Goal: Navigation & Orientation: Find specific page/section

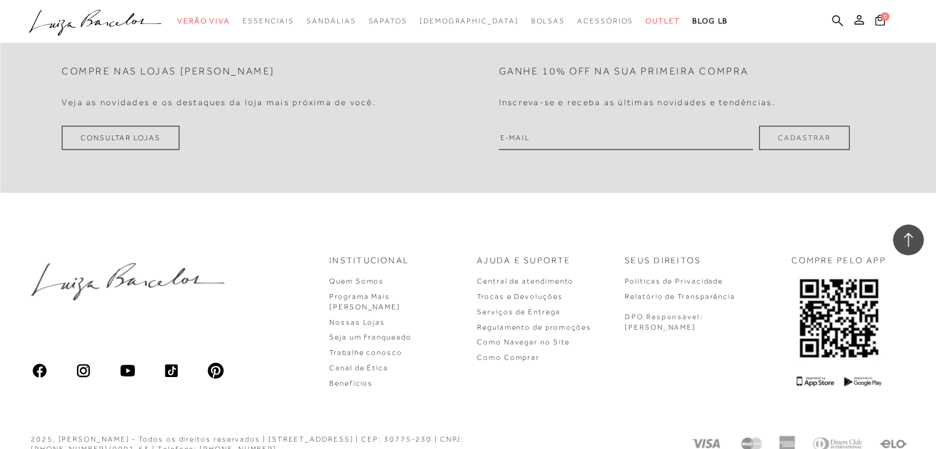
drag, startPoint x: 942, startPoint y: 60, endPoint x: 944, endPoint y: 426, distance: 366.7
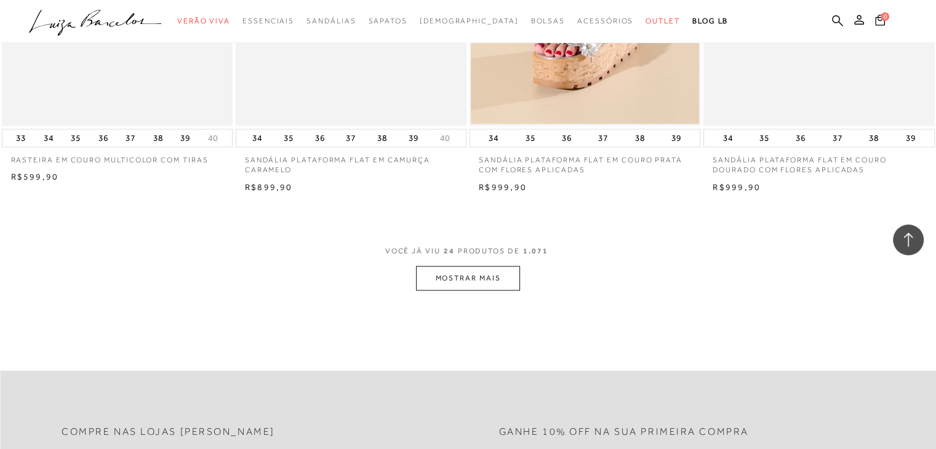
scroll to position [2415, 0]
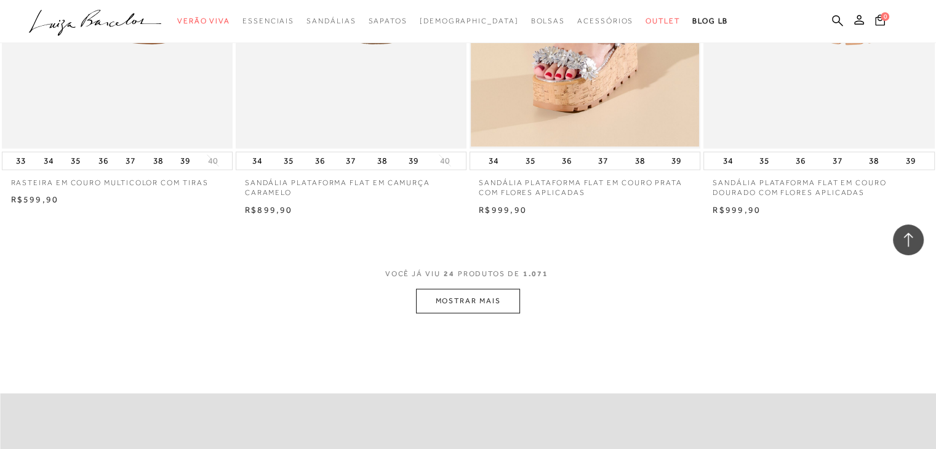
click at [490, 293] on button "MOSTRAR MAIS" at bounding box center [467, 301] width 103 height 24
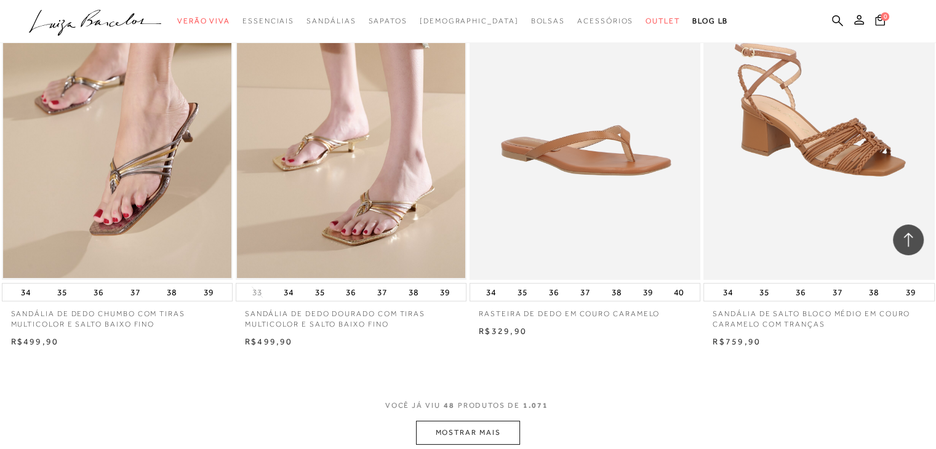
scroll to position [4862, 0]
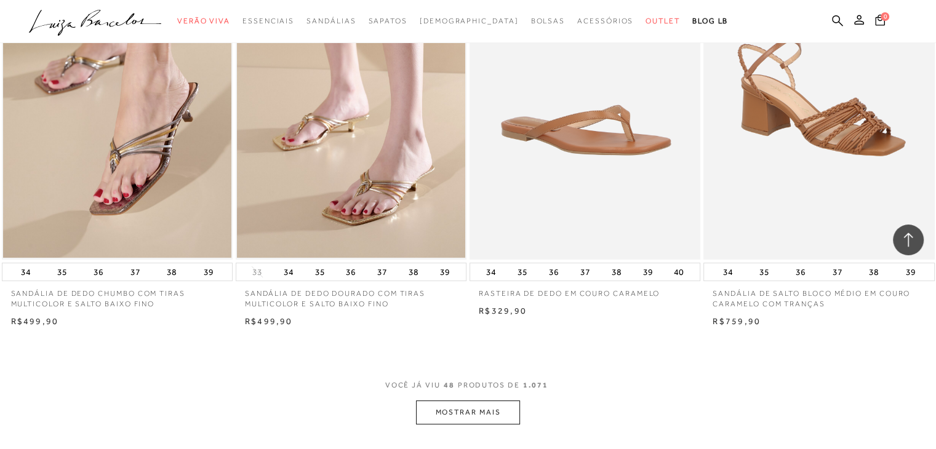
click at [479, 412] on button "MOSTRAR MAIS" at bounding box center [467, 412] width 103 height 24
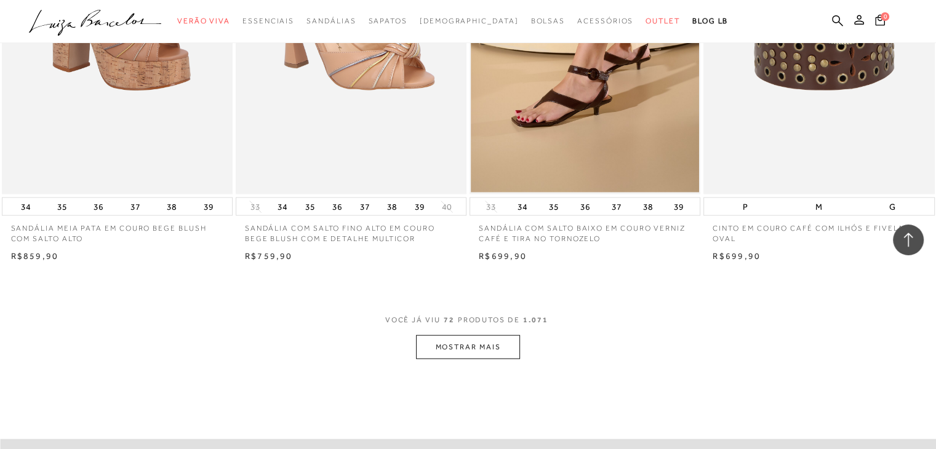
scroll to position [7466, 0]
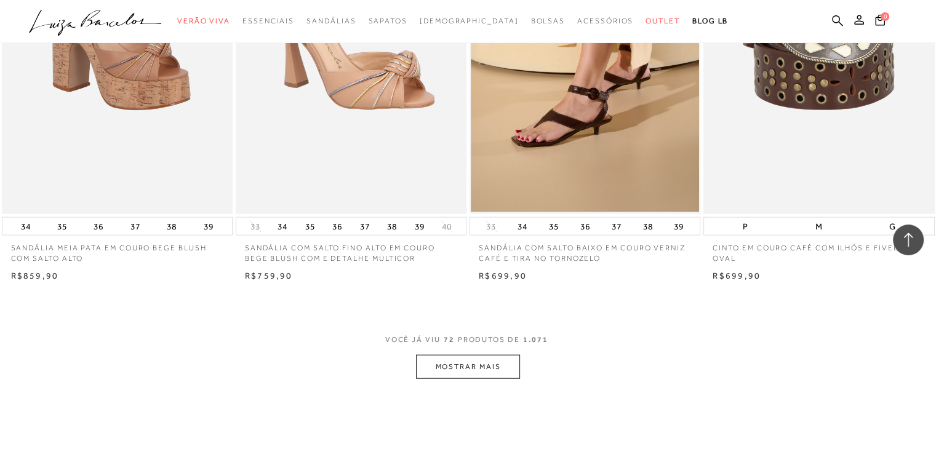
click at [502, 373] on button "MOSTRAR MAIS" at bounding box center [467, 367] width 103 height 24
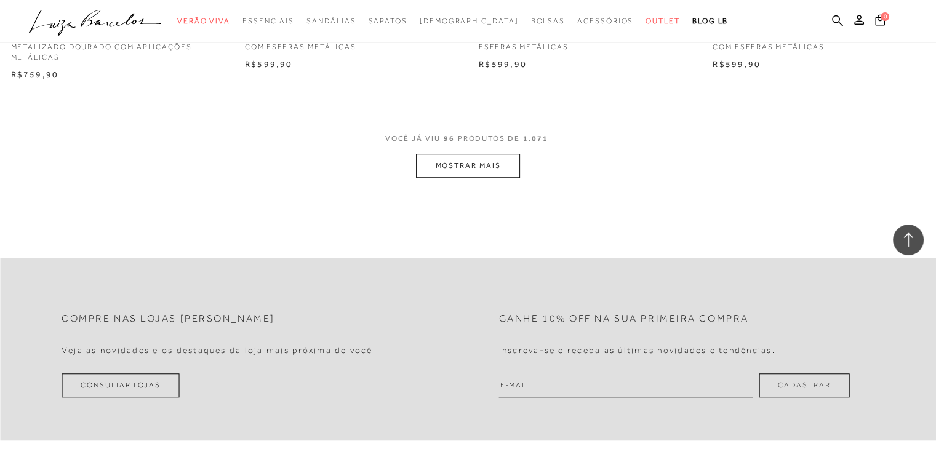
scroll to position [10182, 0]
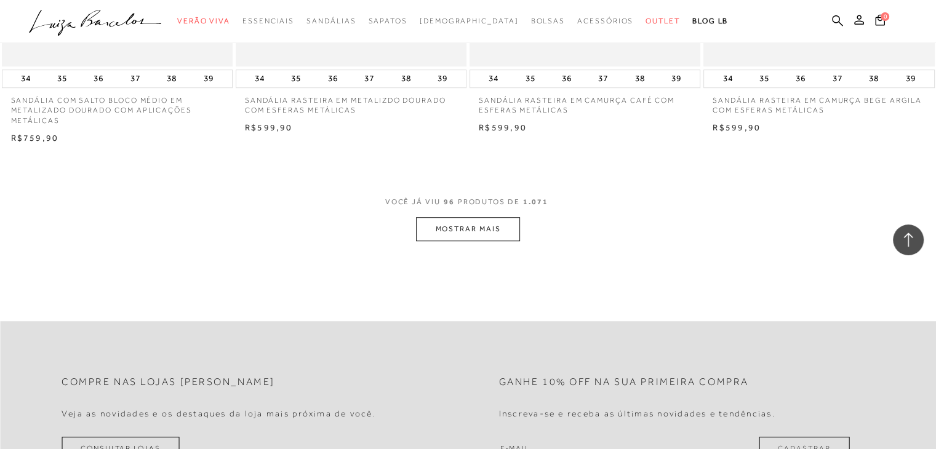
click at [512, 227] on button "MOSTRAR MAIS" at bounding box center [467, 229] width 103 height 24
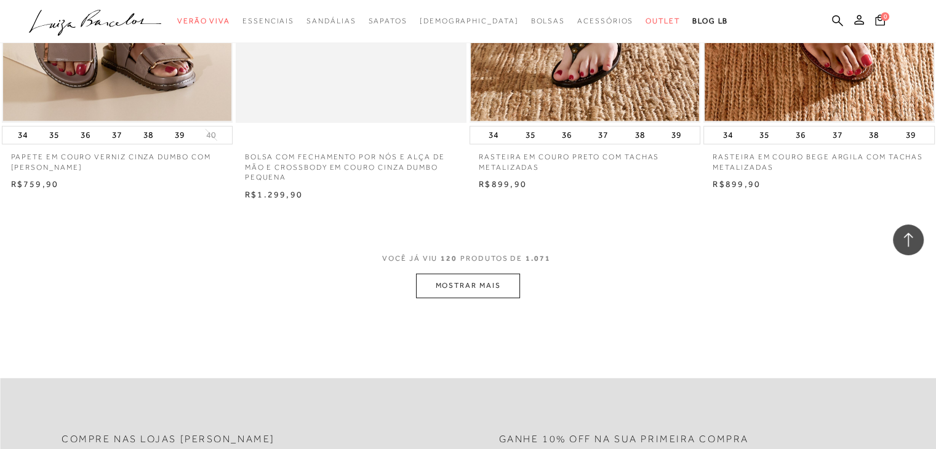
scroll to position [12679, 0]
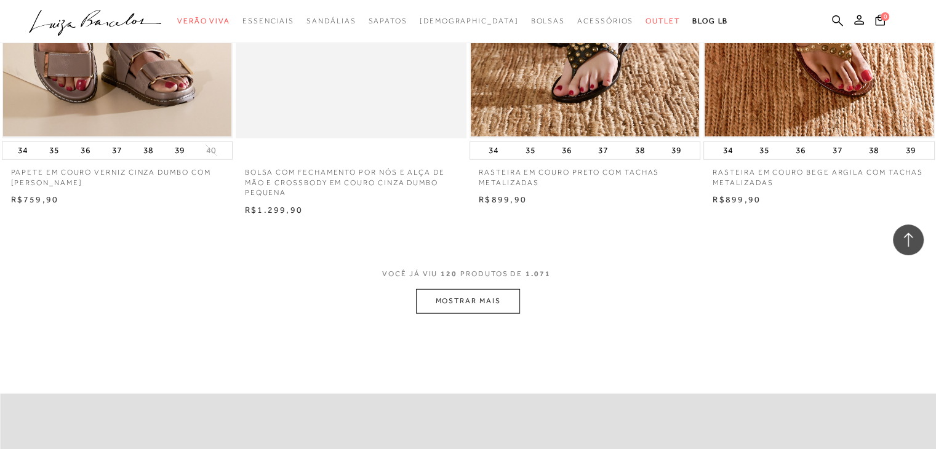
click at [471, 308] on button "MOSTRAR MAIS" at bounding box center [467, 301] width 103 height 24
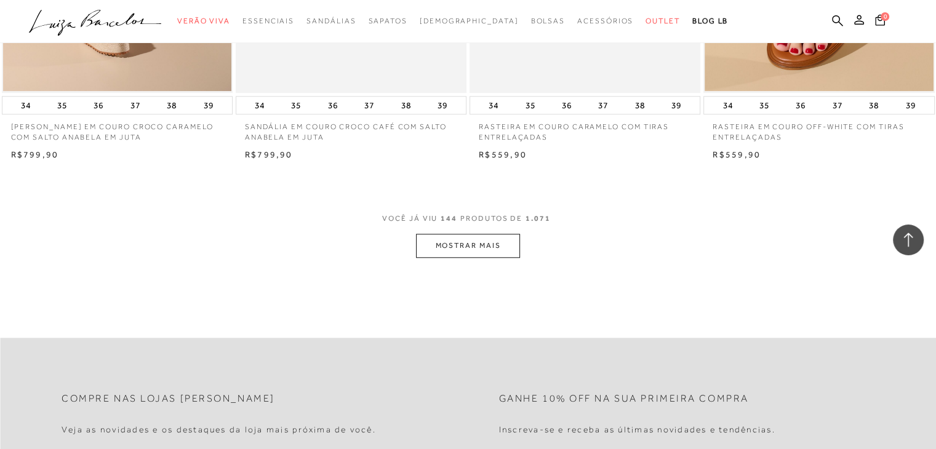
scroll to position [15311, 0]
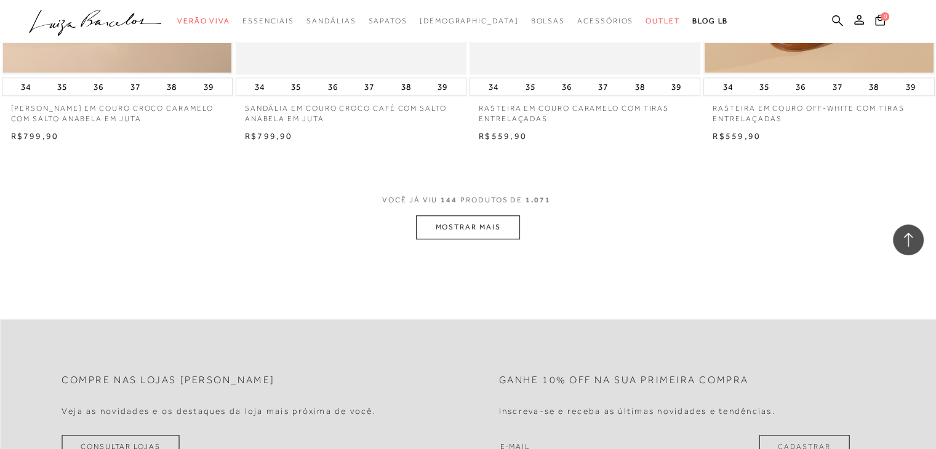
click at [498, 232] on button "MOSTRAR MAIS" at bounding box center [467, 227] width 103 height 24
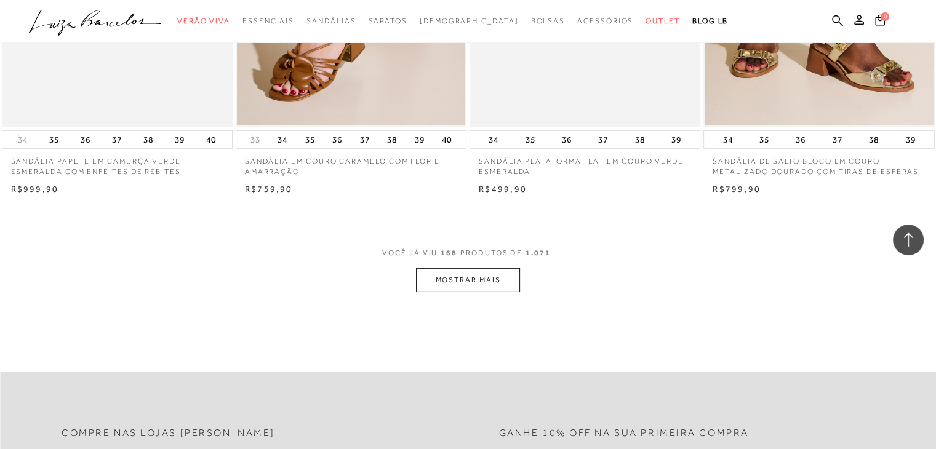
scroll to position [17740, 0]
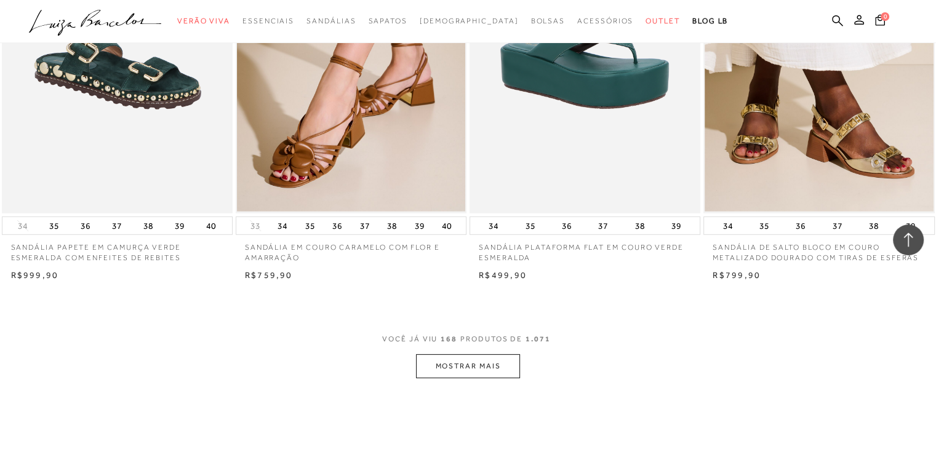
click at [495, 364] on button "MOSTRAR MAIS" at bounding box center [467, 366] width 103 height 24
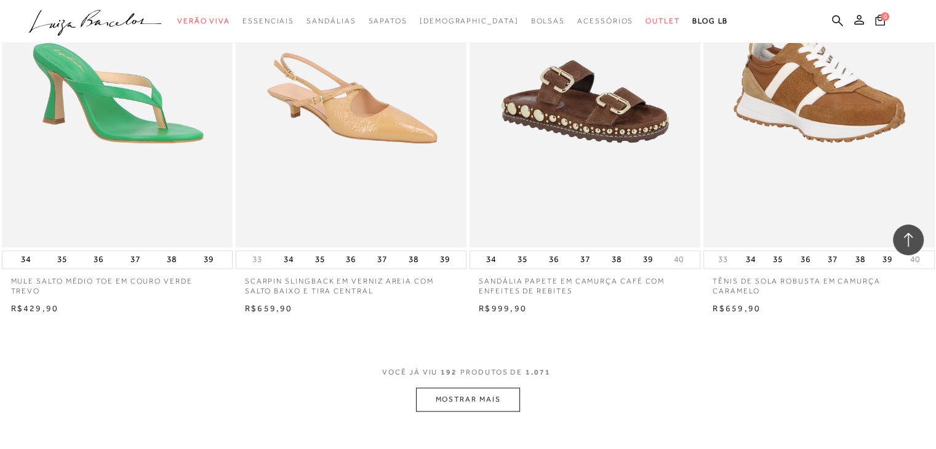
scroll to position [20339, 0]
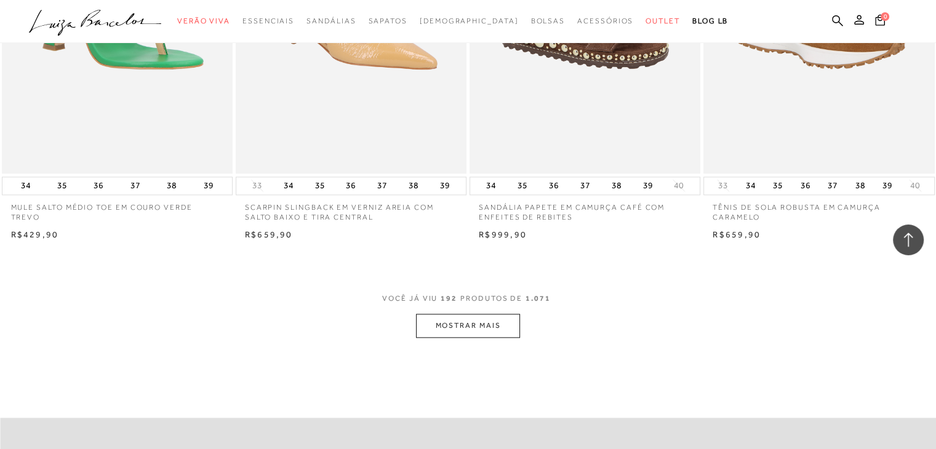
click at [509, 331] on button "MOSTRAR MAIS" at bounding box center [467, 326] width 103 height 24
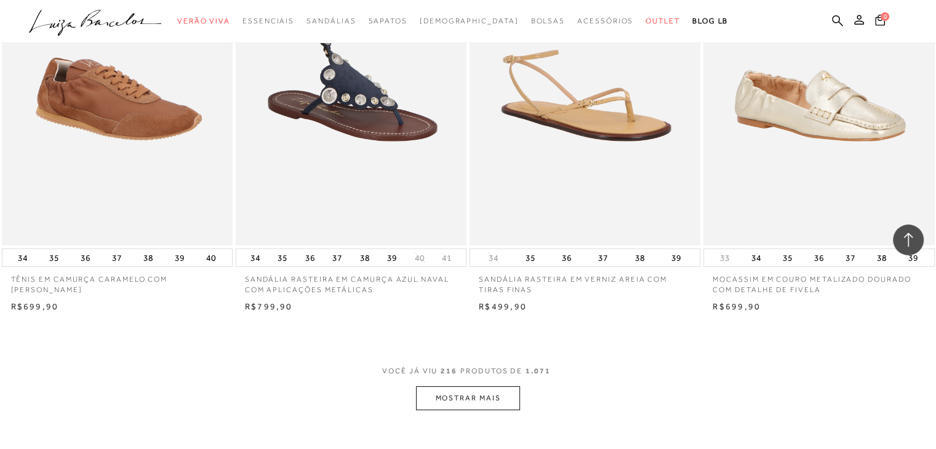
scroll to position [22845, 0]
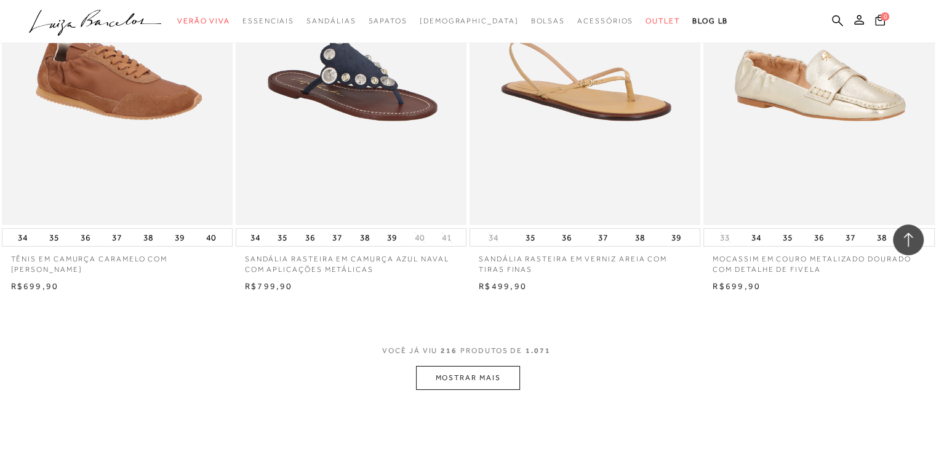
click at [480, 372] on button "MOSTRAR MAIS" at bounding box center [467, 378] width 103 height 24
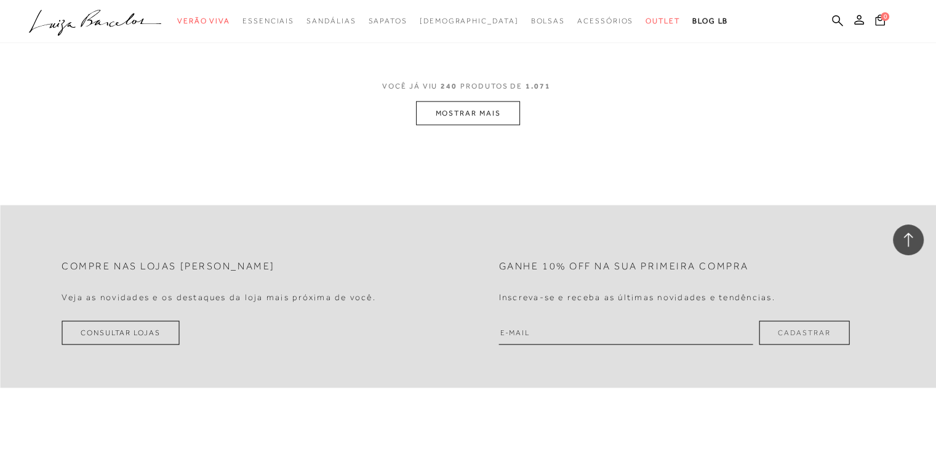
scroll to position [25695, 0]
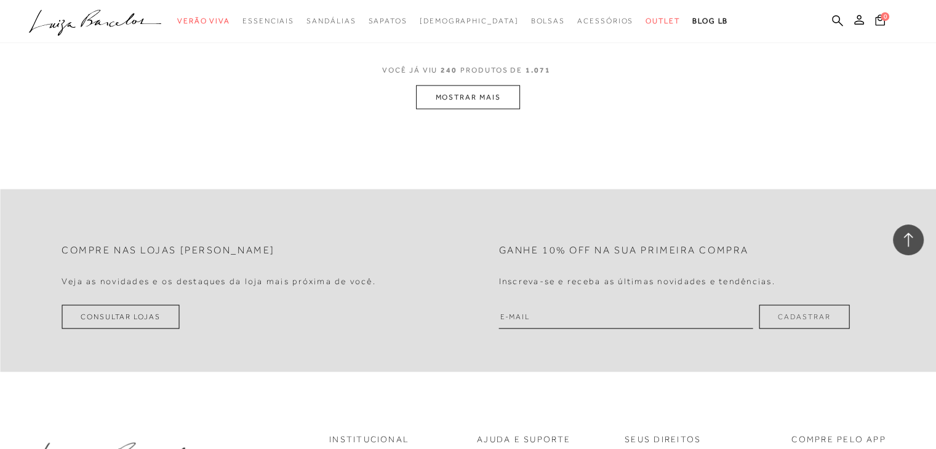
click at [497, 94] on button "MOSTRAR MAIS" at bounding box center [467, 97] width 103 height 24
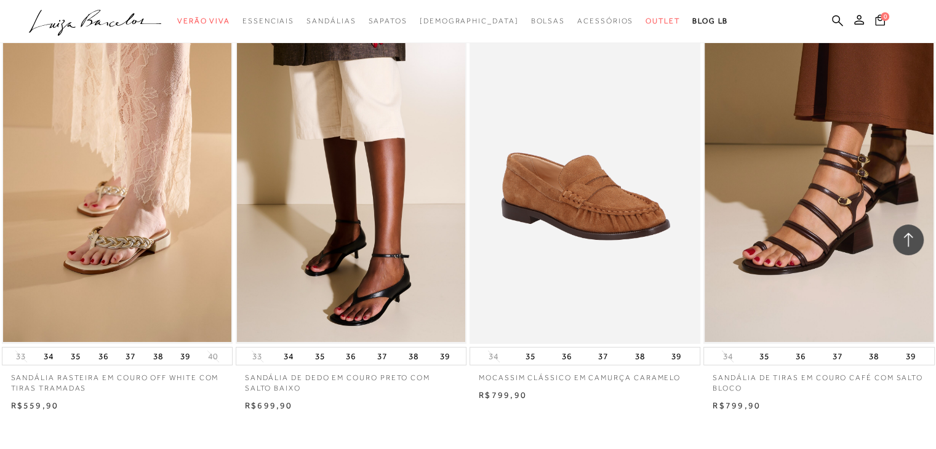
scroll to position [28013, 0]
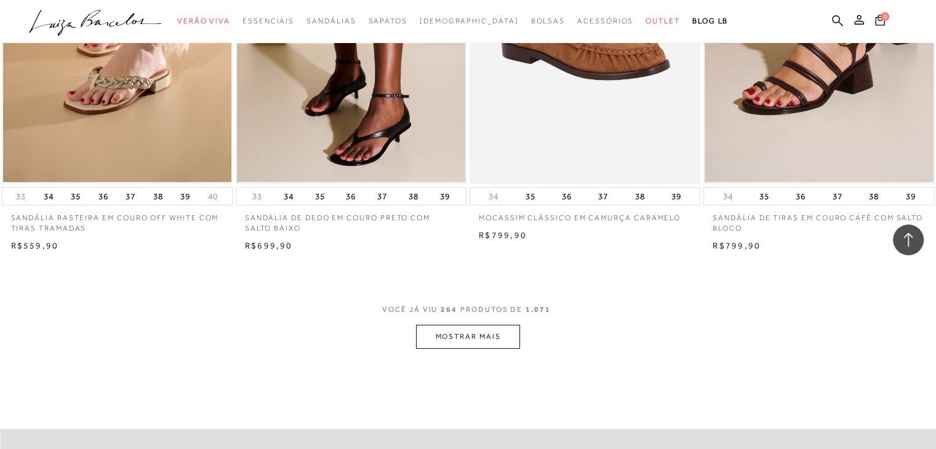
click at [485, 335] on button "MOSTRAR MAIS" at bounding box center [467, 337] width 103 height 24
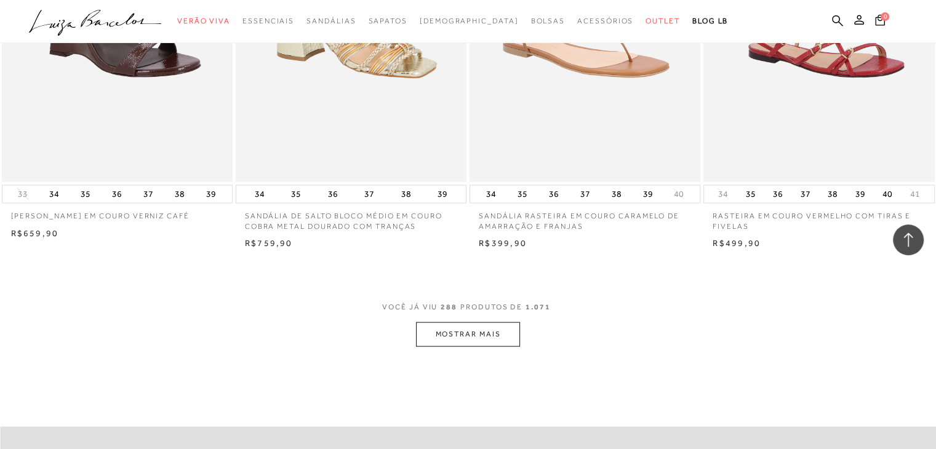
scroll to position [30646, 0]
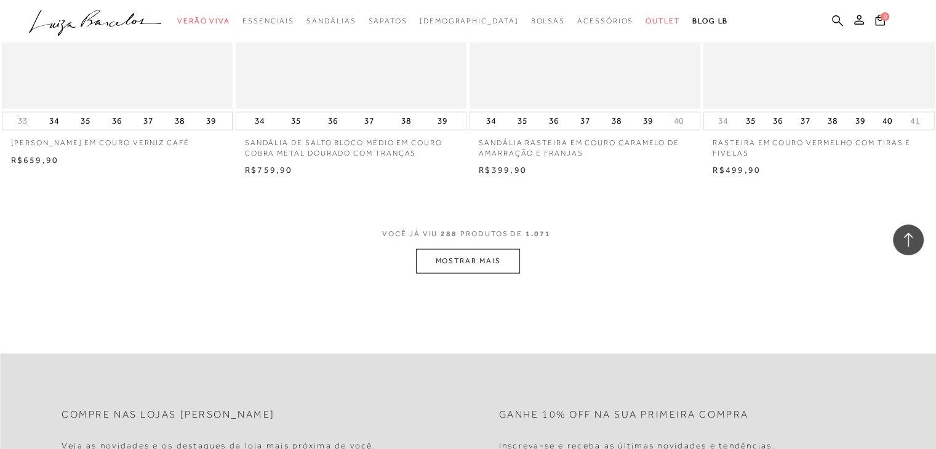
click at [498, 272] on button "MOSTRAR MAIS" at bounding box center [467, 261] width 103 height 24
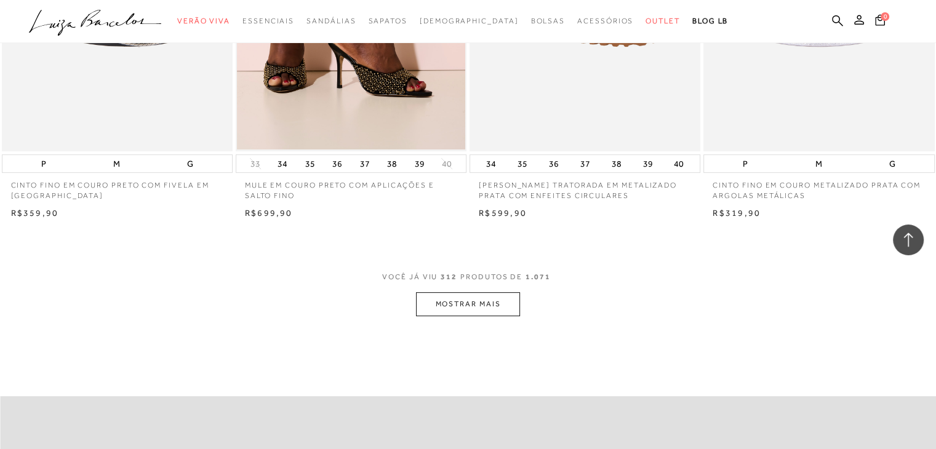
scroll to position [33173, 0]
click at [490, 301] on button "MOSTRAR MAIS" at bounding box center [467, 304] width 103 height 24
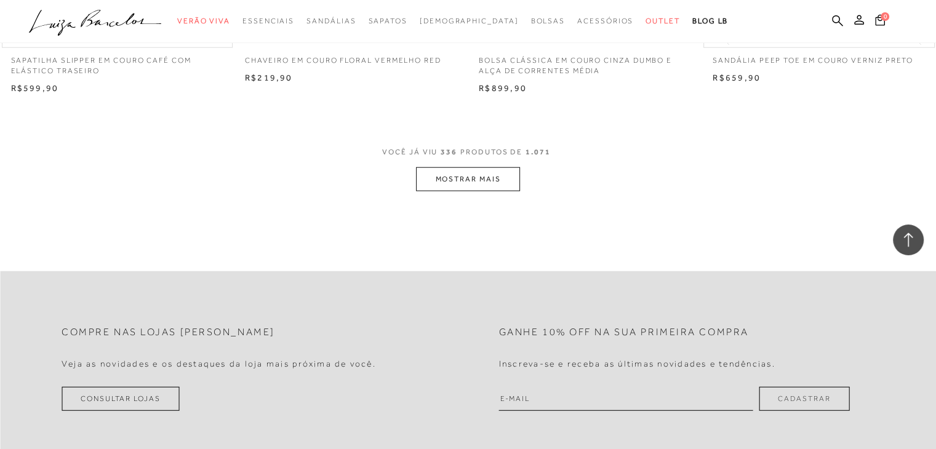
scroll to position [35859, 0]
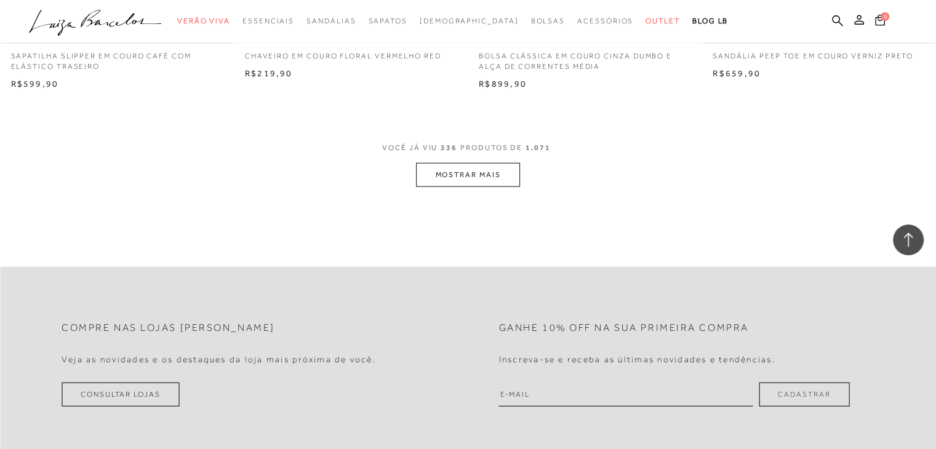
click at [484, 177] on button "MOSTRAR MAIS" at bounding box center [467, 175] width 103 height 24
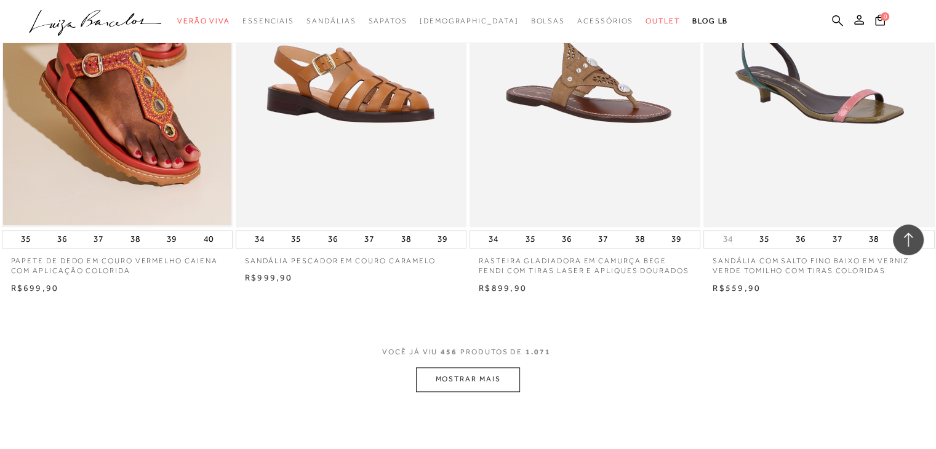
scroll to position [48505, 0]
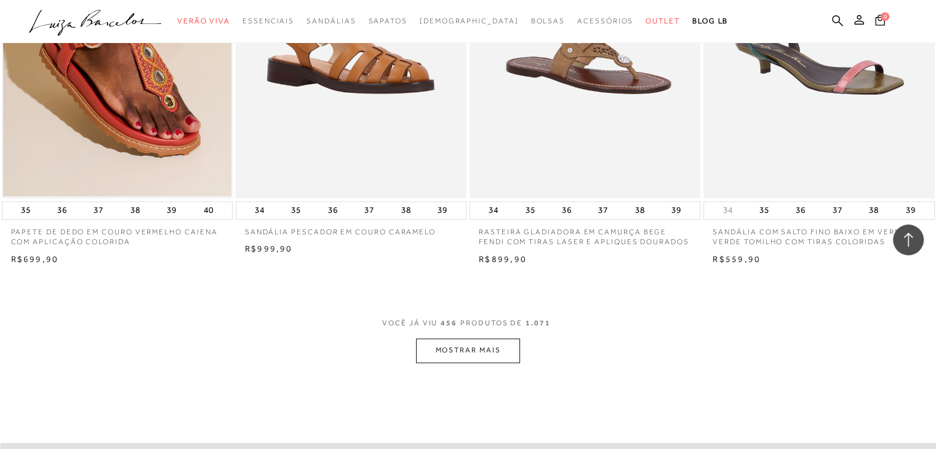
click at [479, 338] on button "MOSTRAR MAIS" at bounding box center [467, 350] width 103 height 24
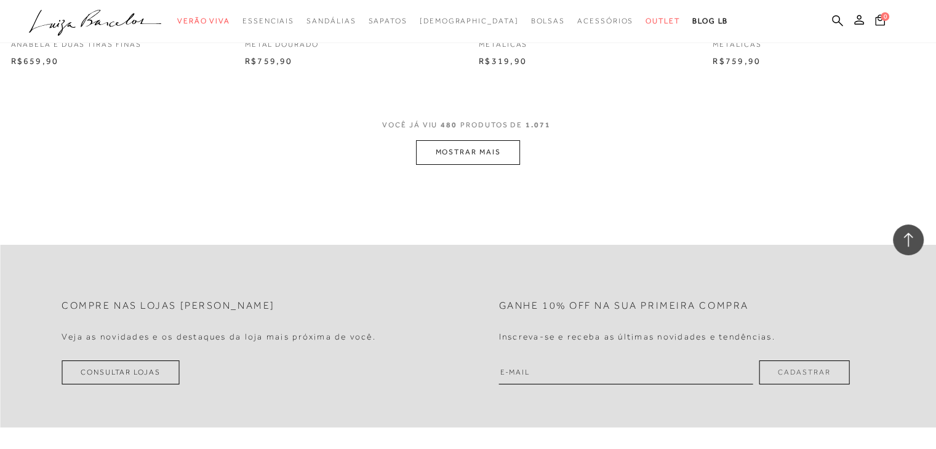
scroll to position [51150, 0]
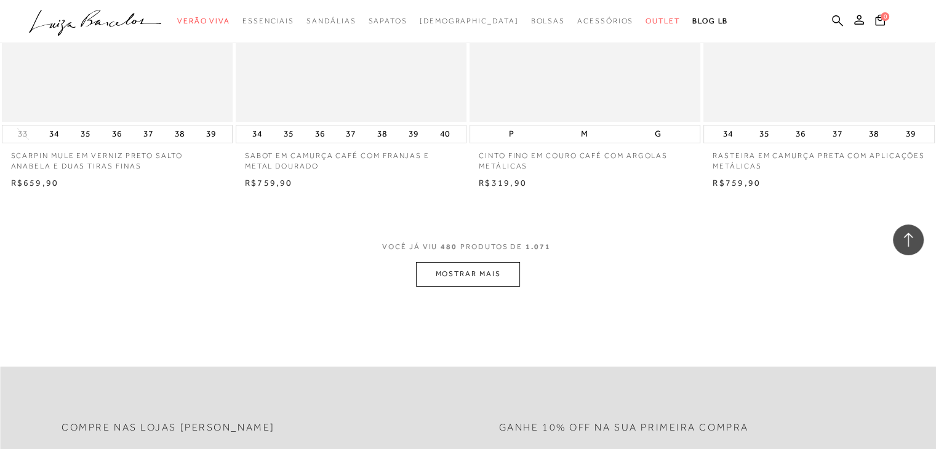
click at [465, 262] on button "MOSTRAR MAIS" at bounding box center [467, 274] width 103 height 24
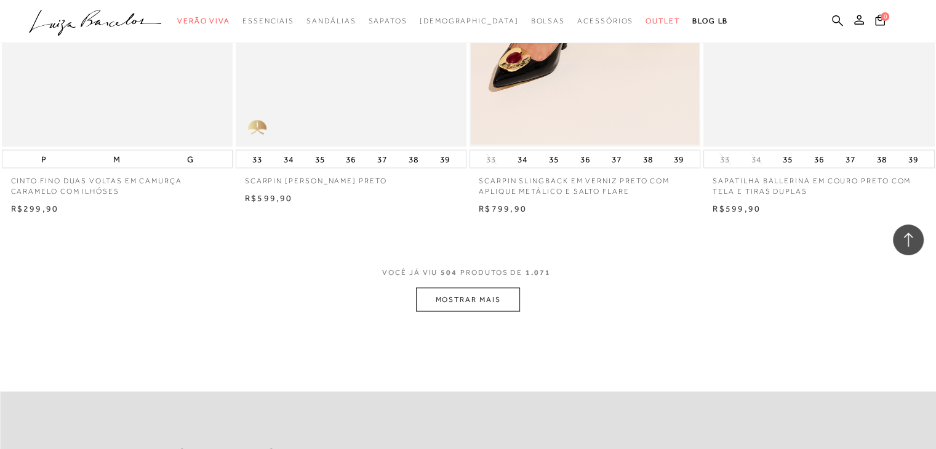
scroll to position [53758, 0]
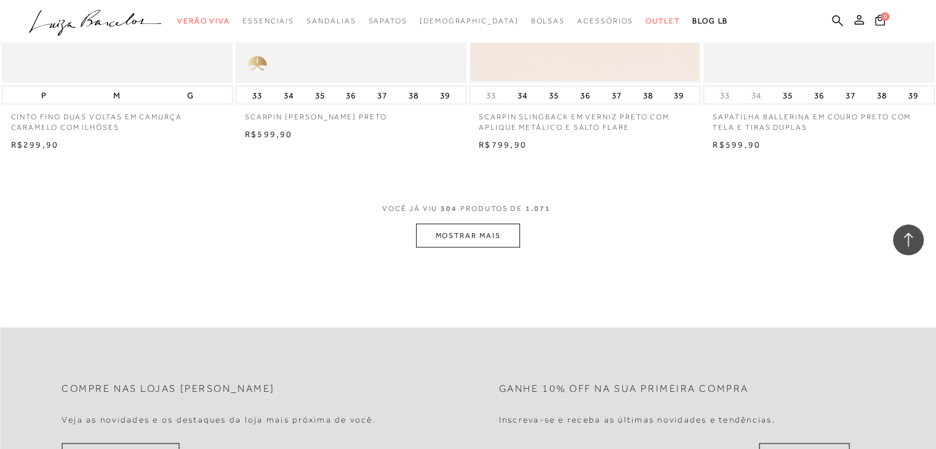
click at [488, 228] on button "MOSTRAR MAIS" at bounding box center [467, 235] width 103 height 24
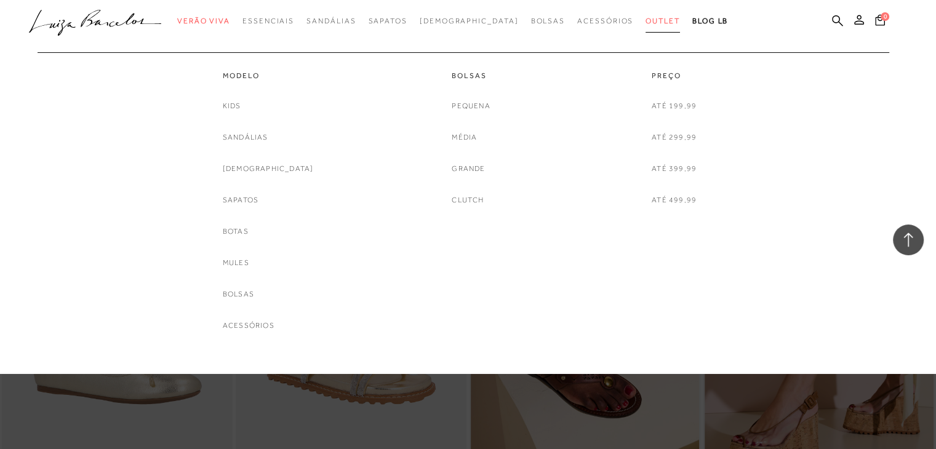
click at [645, 20] on span "Outlet" at bounding box center [662, 21] width 34 height 9
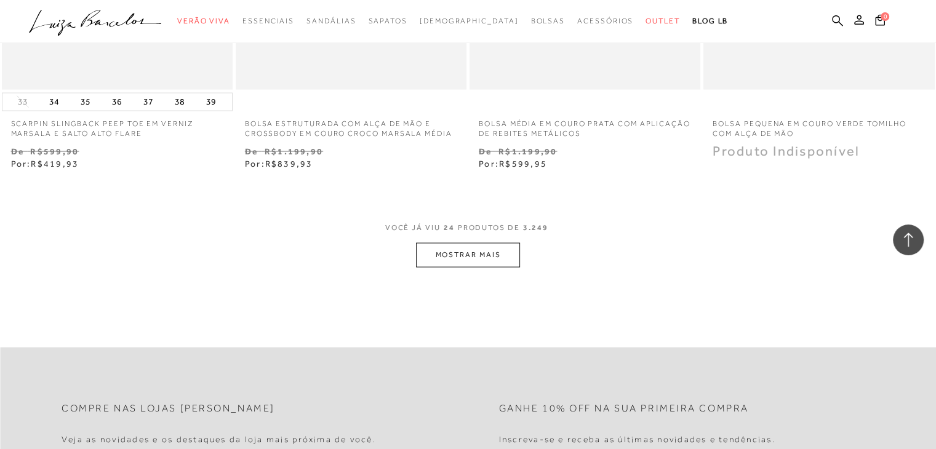
scroll to position [2550, 0]
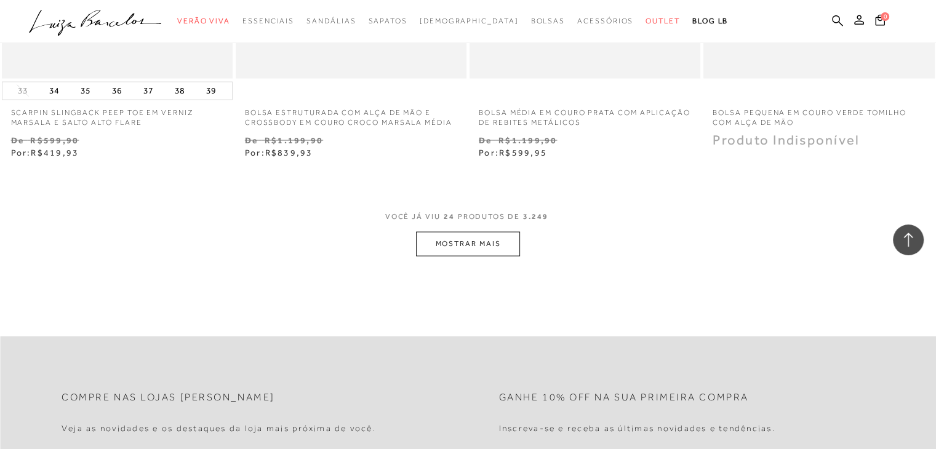
click at [503, 247] on button "MOSTRAR MAIS" at bounding box center [467, 244] width 103 height 24
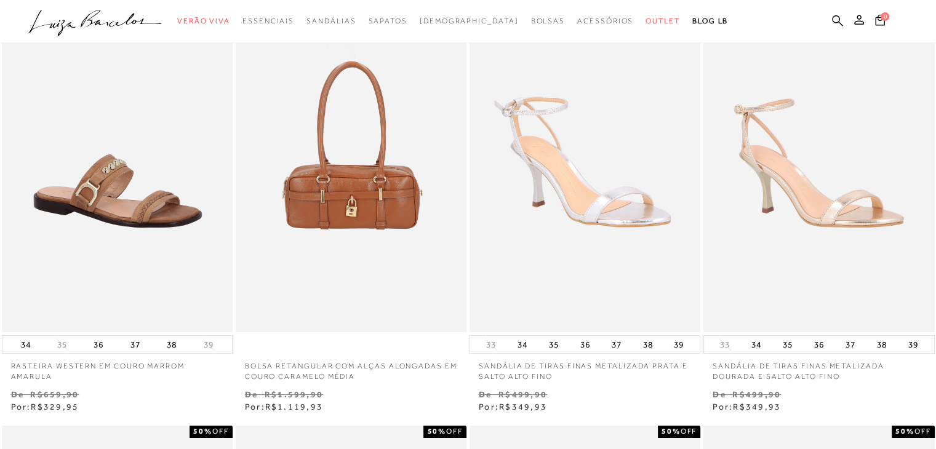
scroll to position [0, 0]
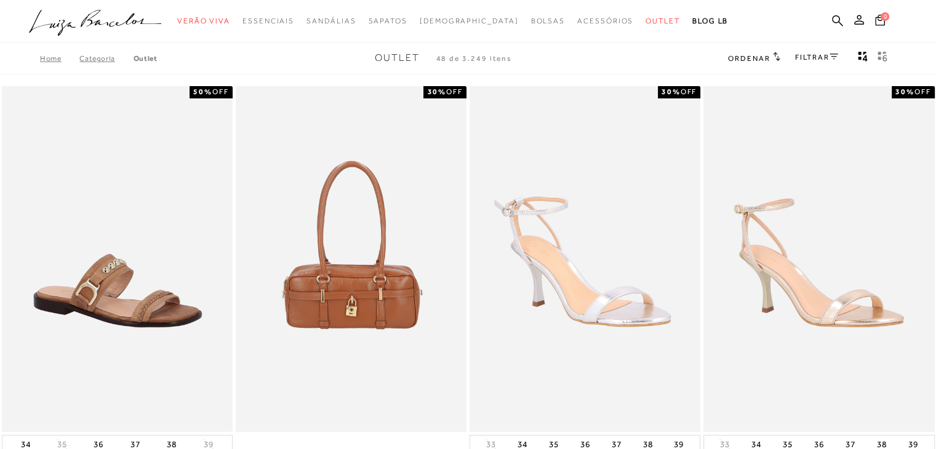
click at [830, 57] on icon at bounding box center [833, 57] width 9 height 6
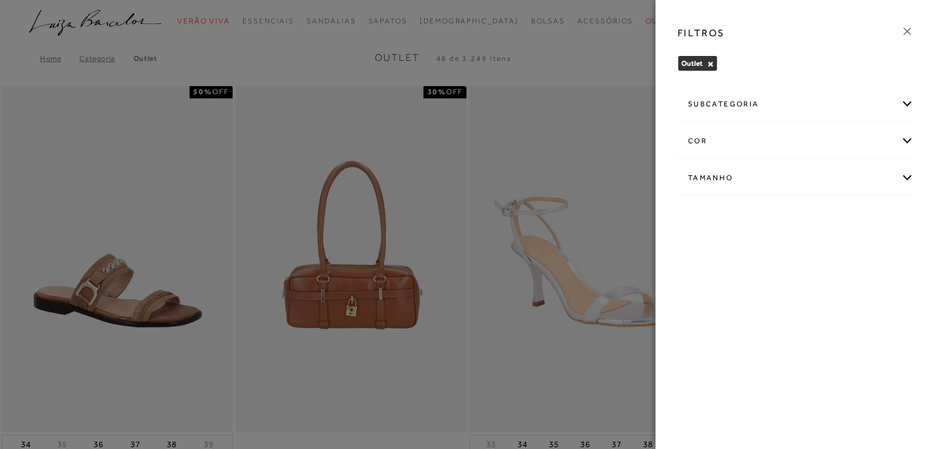
click at [909, 102] on div "subcategoria" at bounding box center [795, 104] width 235 height 33
click at [701, 138] on span "Bolsas" at bounding box center [699, 137] width 22 height 9
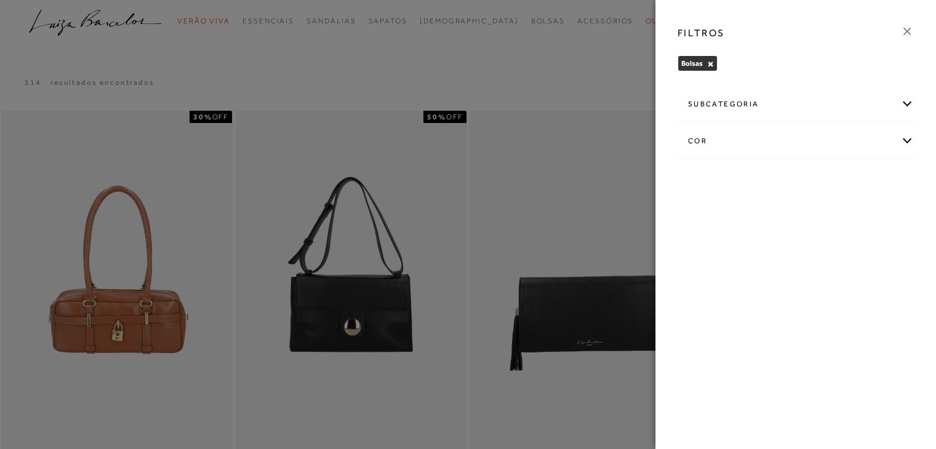
click at [903, 35] on icon at bounding box center [907, 32] width 14 height 14
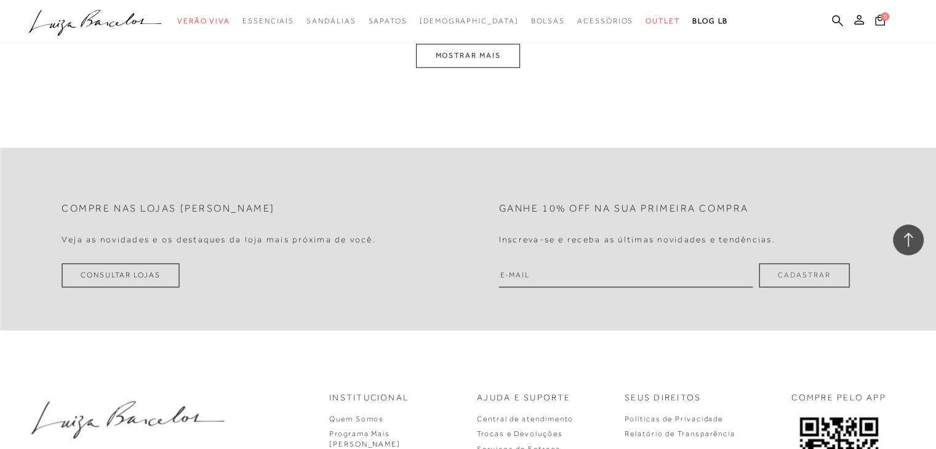
scroll to position [1463, 0]
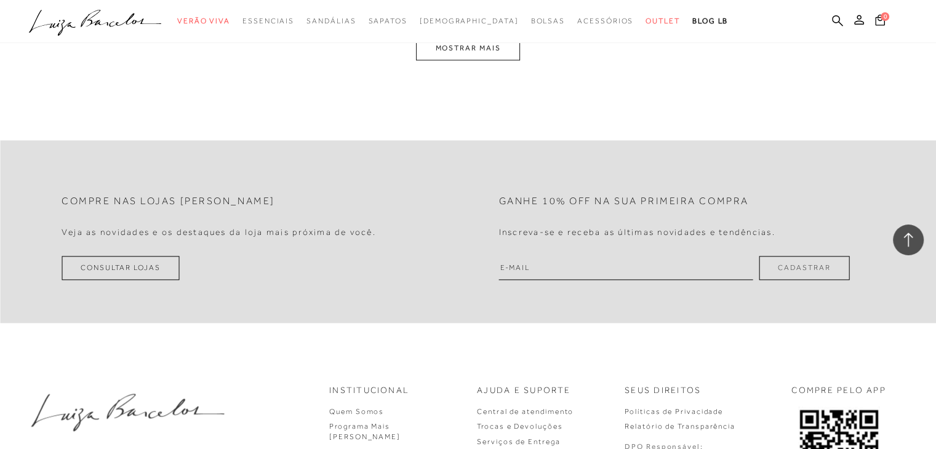
click at [485, 49] on button "MOSTRAR MAIS" at bounding box center [467, 48] width 103 height 24
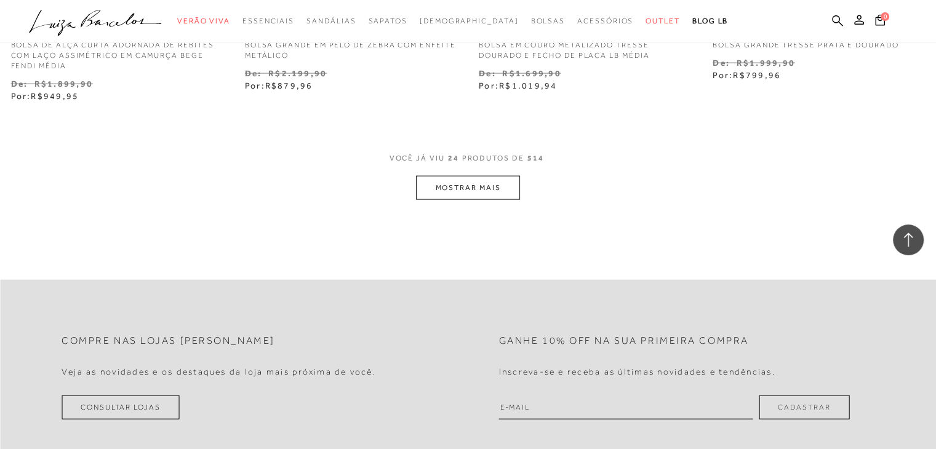
scroll to position [2791, 0]
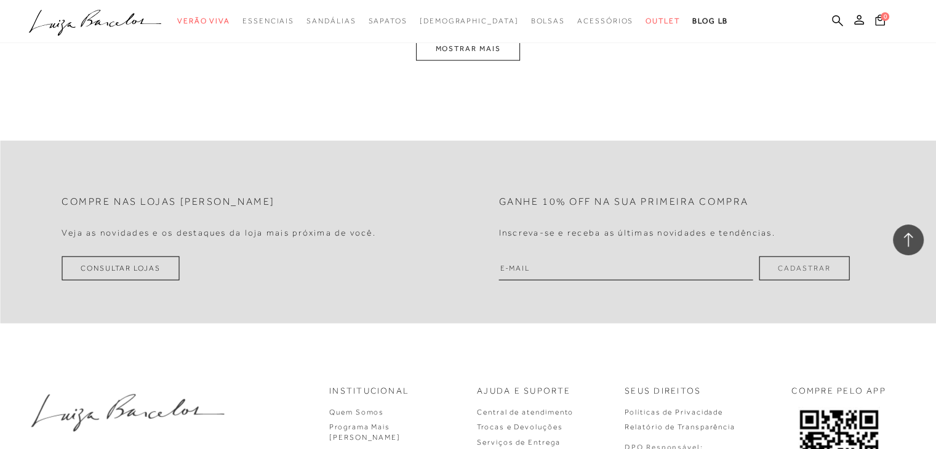
click at [495, 44] on button "MOSTRAR MAIS" at bounding box center [467, 49] width 103 height 24
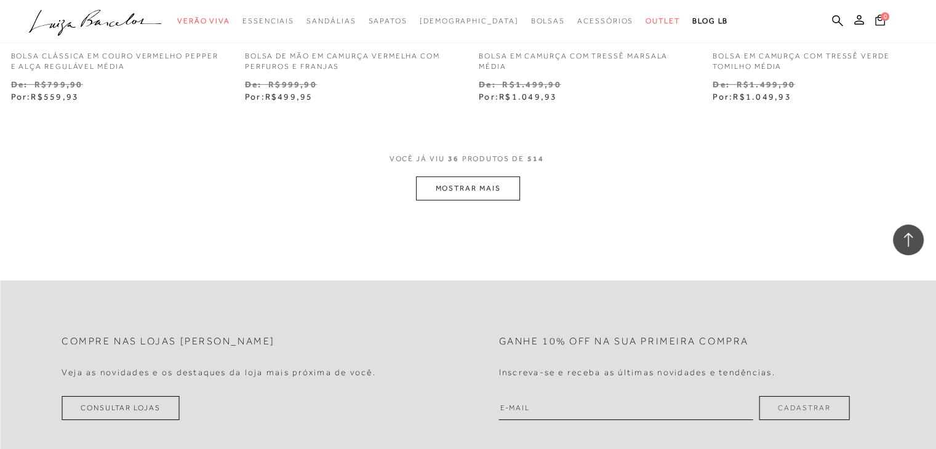
scroll to position [4109, 0]
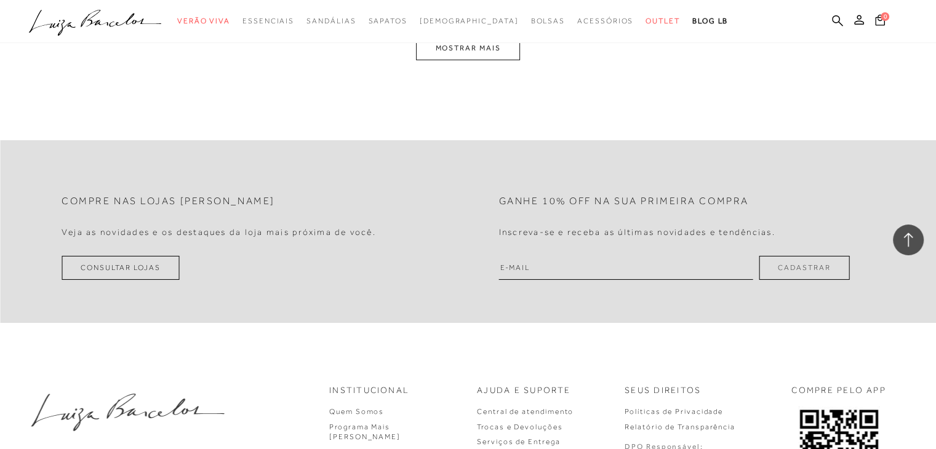
click at [503, 49] on button "MOSTRAR MAIS" at bounding box center [467, 48] width 103 height 24
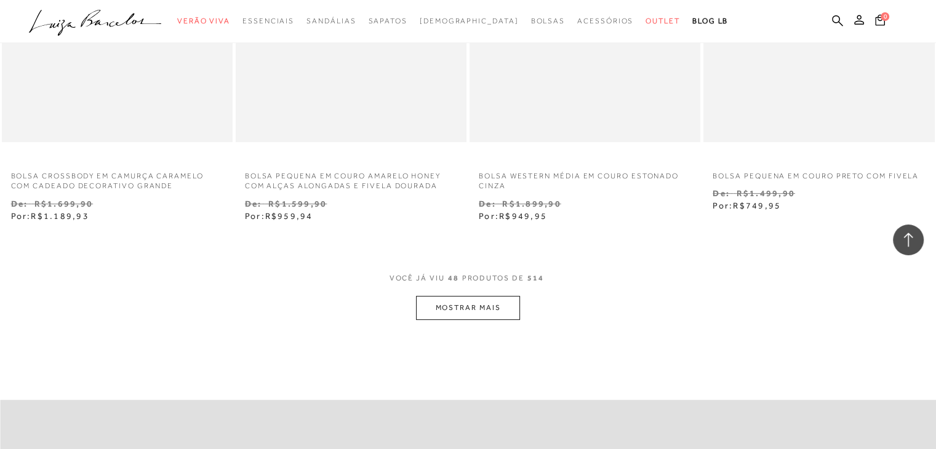
scroll to position [5160, 0]
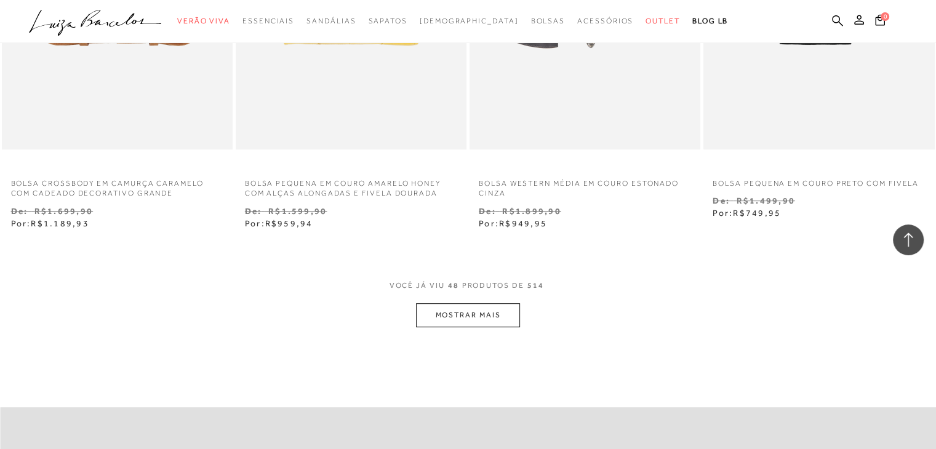
click at [479, 317] on button "MOSTRAR MAIS" at bounding box center [467, 315] width 103 height 24
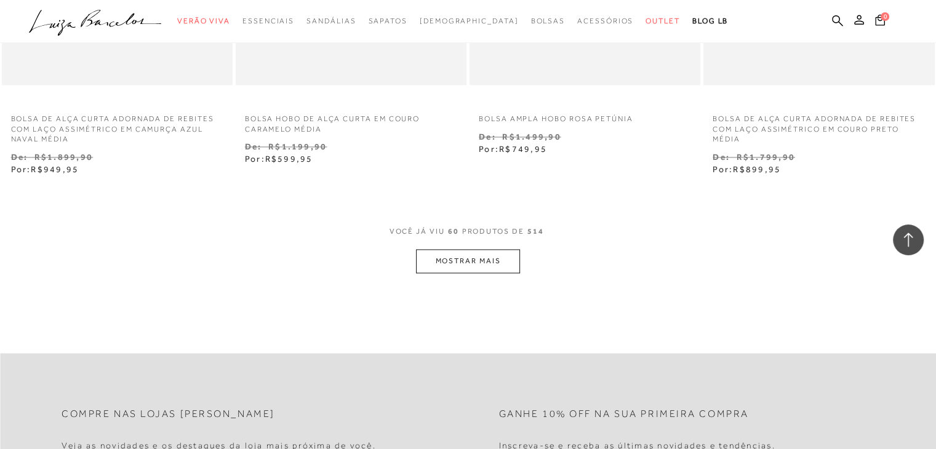
scroll to position [6525, 0]
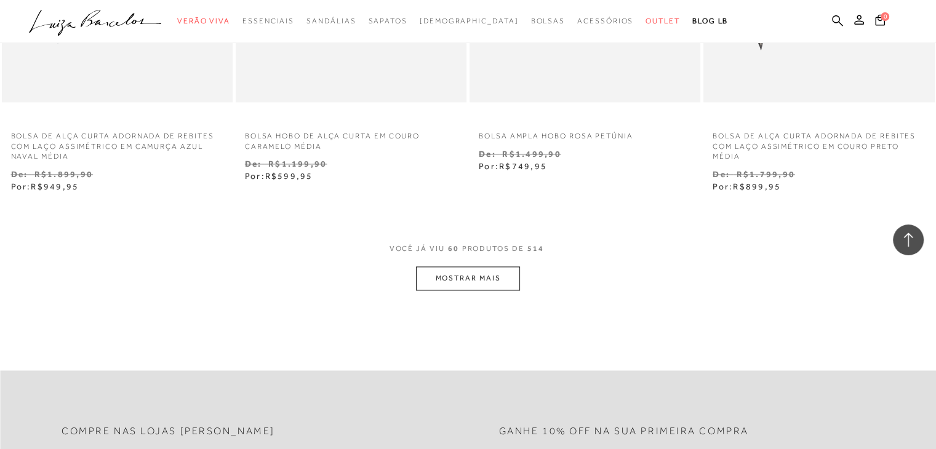
click at [492, 271] on button "MOSTRAR MAIS" at bounding box center [467, 278] width 103 height 24
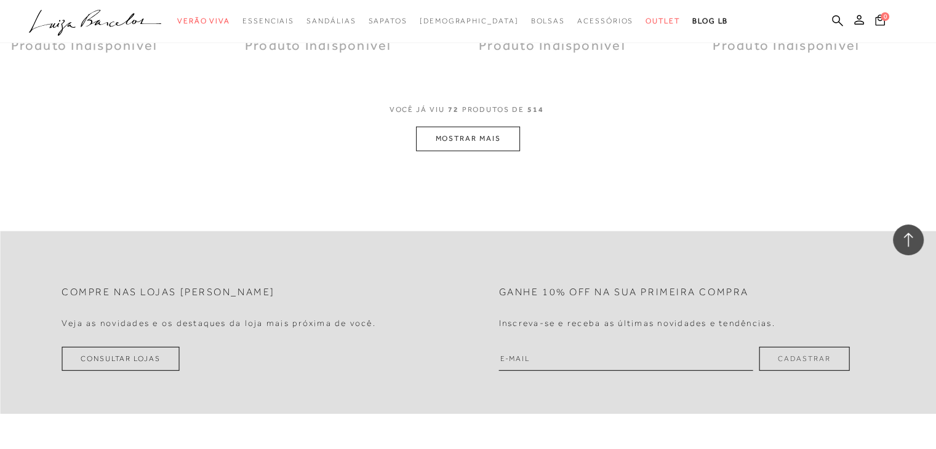
scroll to position [7951, 0]
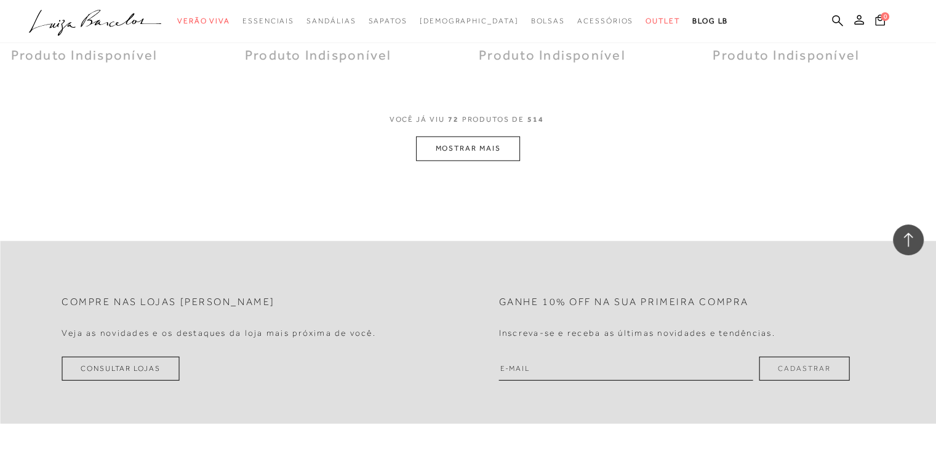
click at [500, 147] on button "MOSTRAR MAIS" at bounding box center [467, 149] width 103 height 24
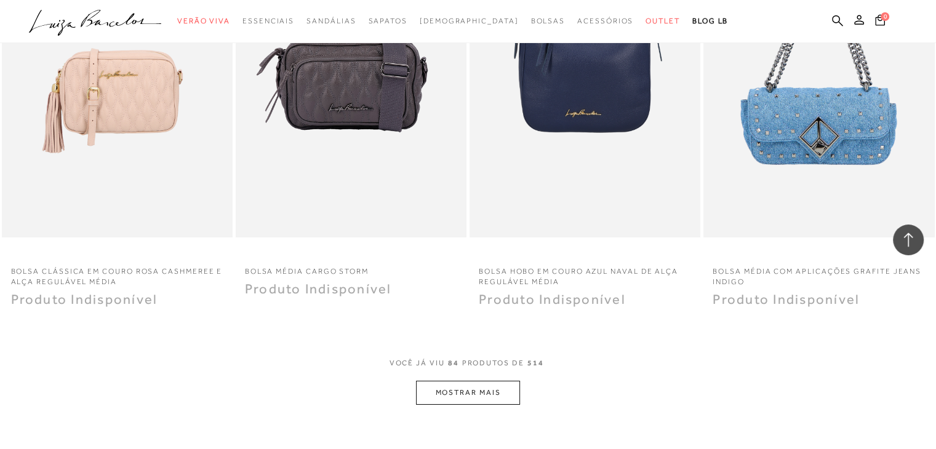
scroll to position [9002, 0]
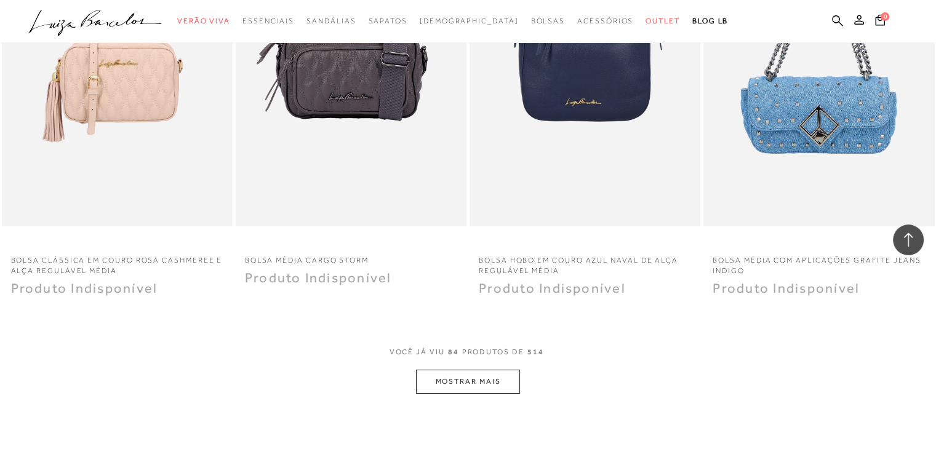
click at [475, 376] on button "MOSTRAR MAIS" at bounding box center [467, 382] width 103 height 24
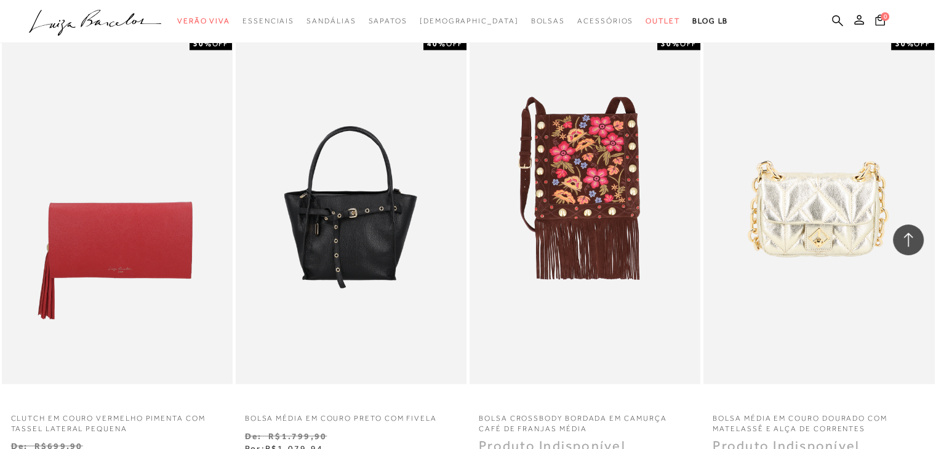
scroll to position [0, 0]
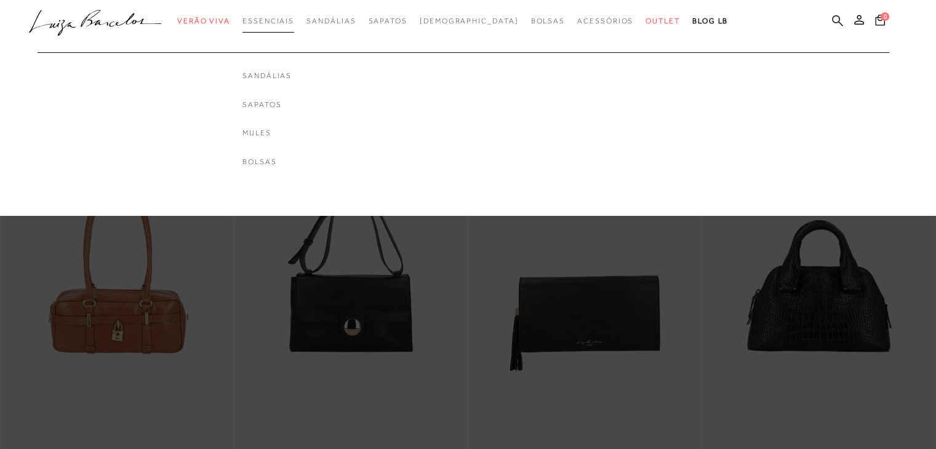
click at [276, 28] on link "Essenciais" at bounding box center [268, 21] width 52 height 23
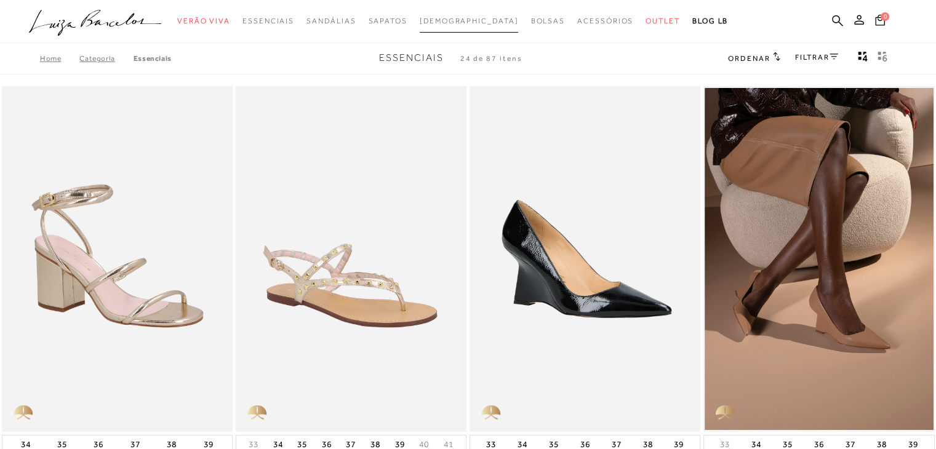
click at [463, 30] on link "[DEMOGRAPHIC_DATA]" at bounding box center [469, 21] width 99 height 23
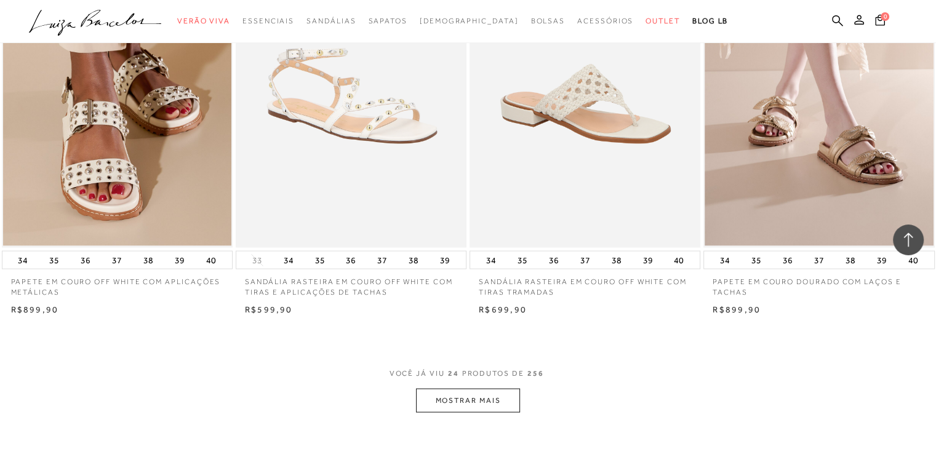
scroll to position [2330, 0]
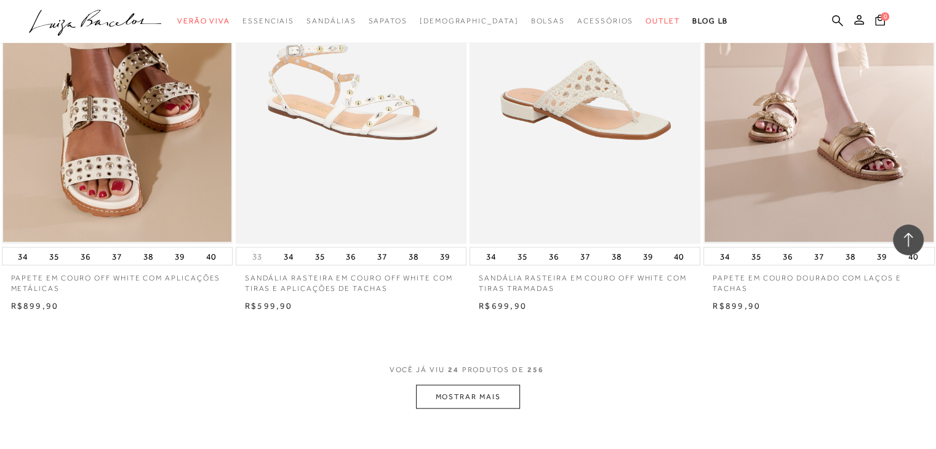
click at [487, 397] on button "MOSTRAR MAIS" at bounding box center [467, 396] width 103 height 24
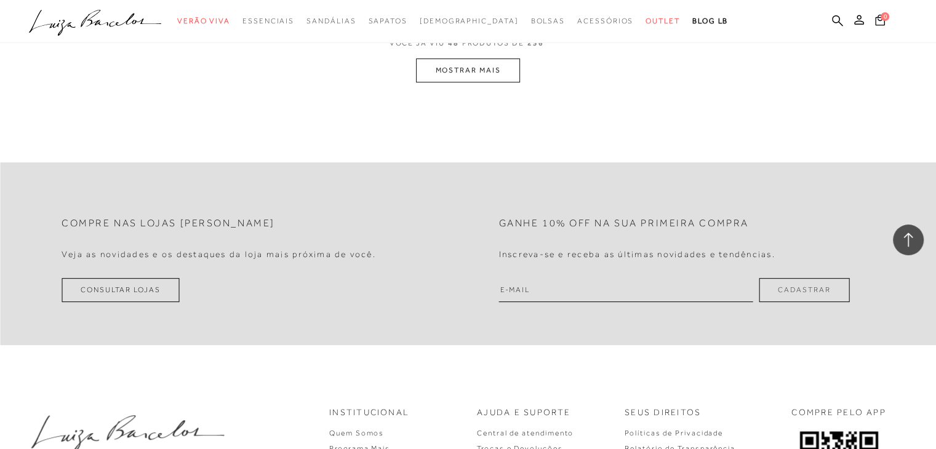
scroll to position [5242, 0]
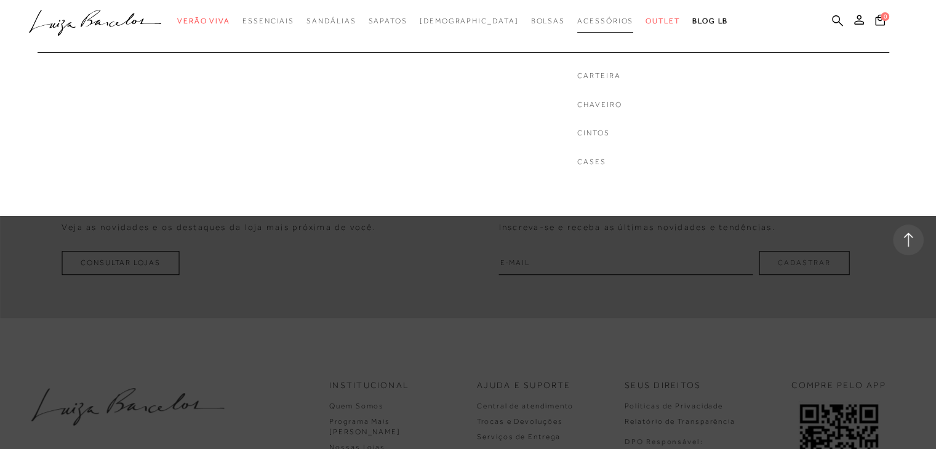
click at [587, 21] on span "Acessórios" at bounding box center [605, 21] width 56 height 9
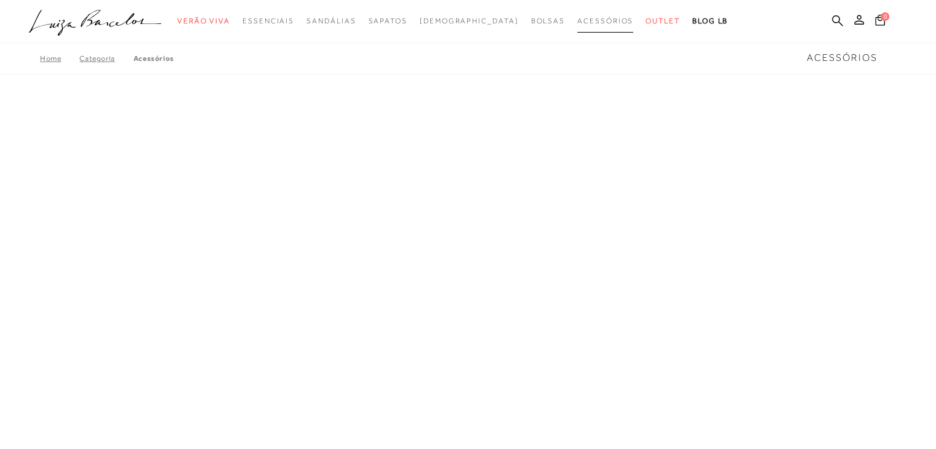
click at [587, 21] on span "Acessórios" at bounding box center [605, 21] width 56 height 9
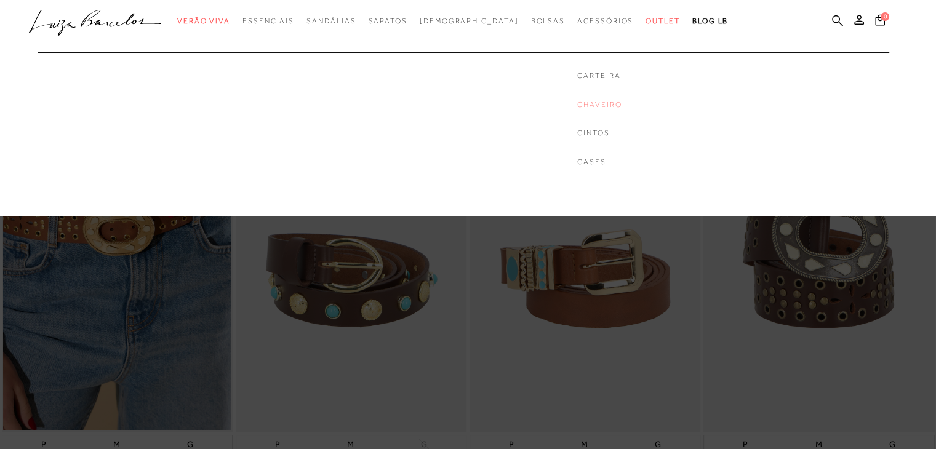
click at [578, 100] on link "Chaveiro" at bounding box center [599, 105] width 44 height 10
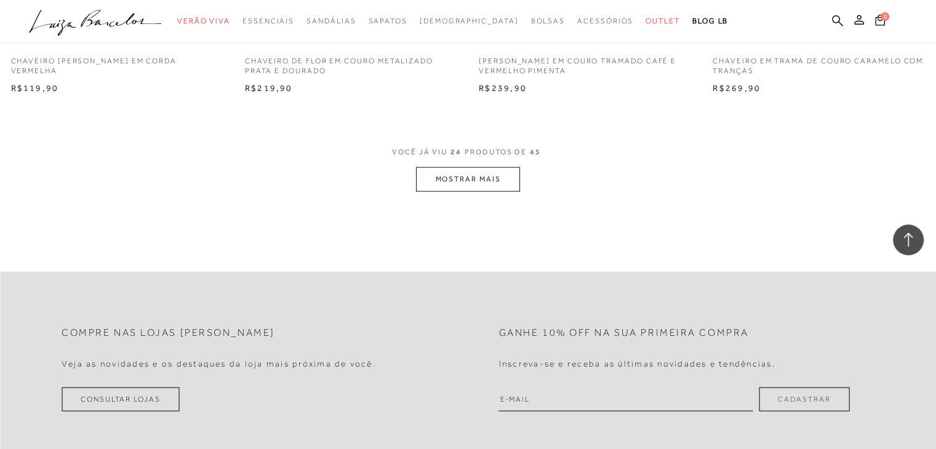
scroll to position [2518, 0]
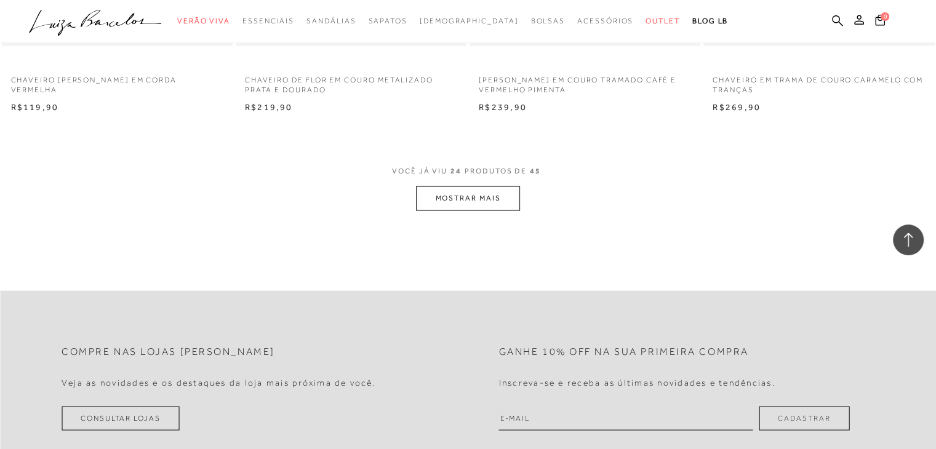
click at [489, 195] on button "MOSTRAR MAIS" at bounding box center [467, 198] width 103 height 24
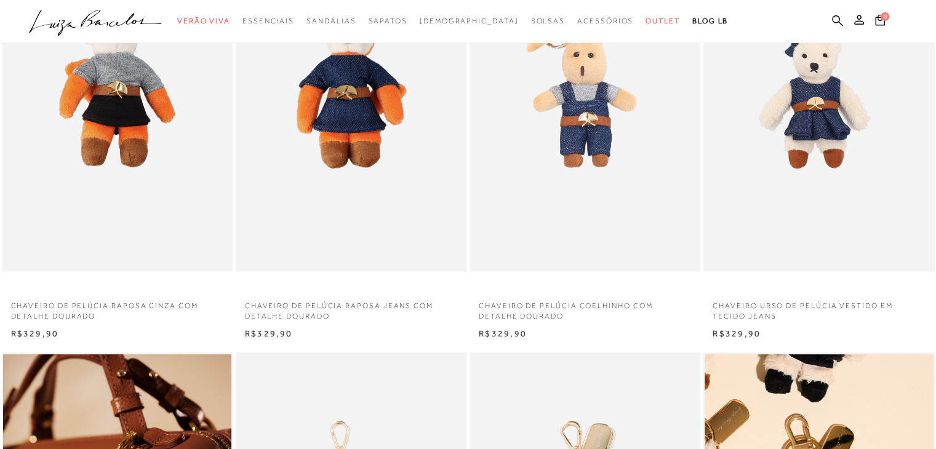
scroll to position [153, 0]
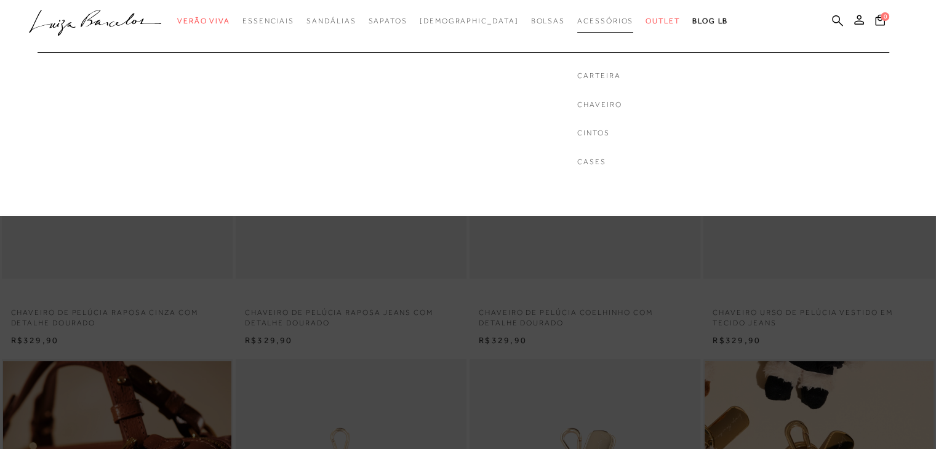
click at [577, 18] on span "Acessórios" at bounding box center [605, 21] width 56 height 9
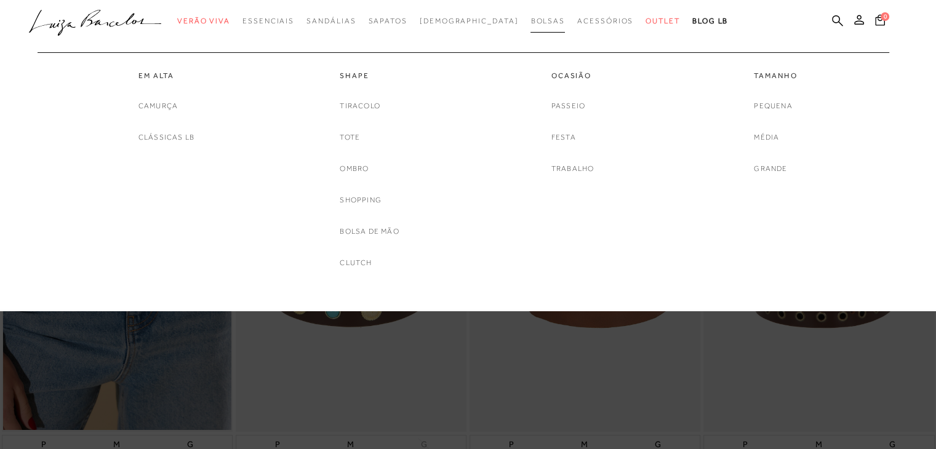
click at [530, 17] on span "Bolsas" at bounding box center [547, 21] width 34 height 9
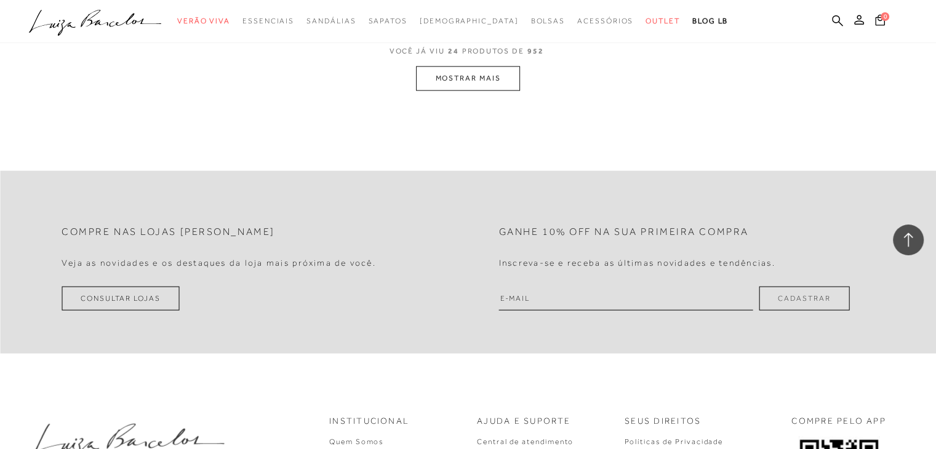
scroll to position [2623, 0]
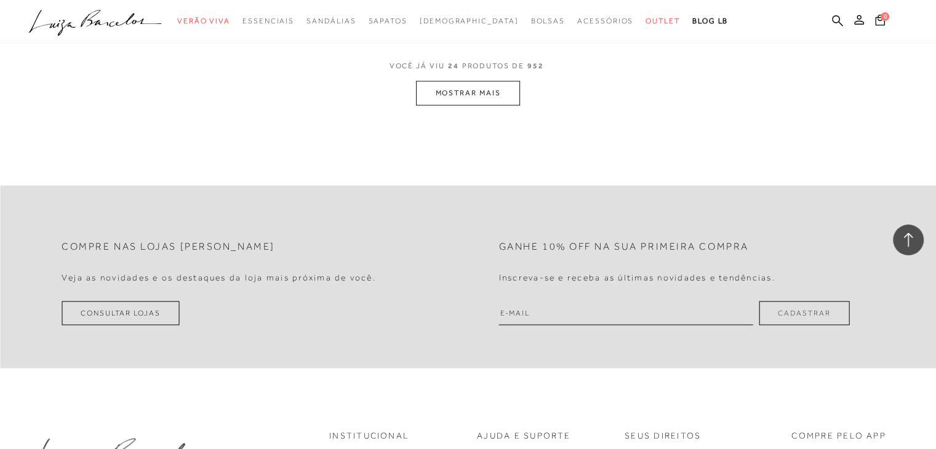
click at [499, 95] on button "MOSTRAR MAIS" at bounding box center [467, 93] width 103 height 24
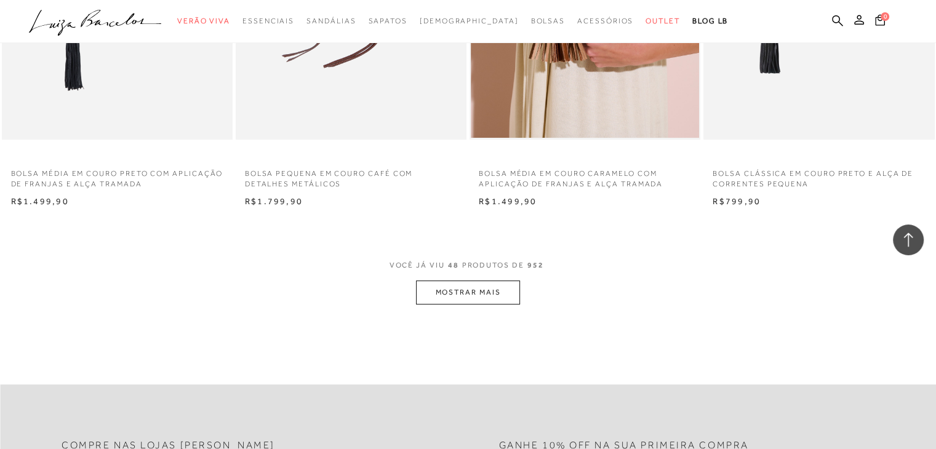
scroll to position [4969, 0]
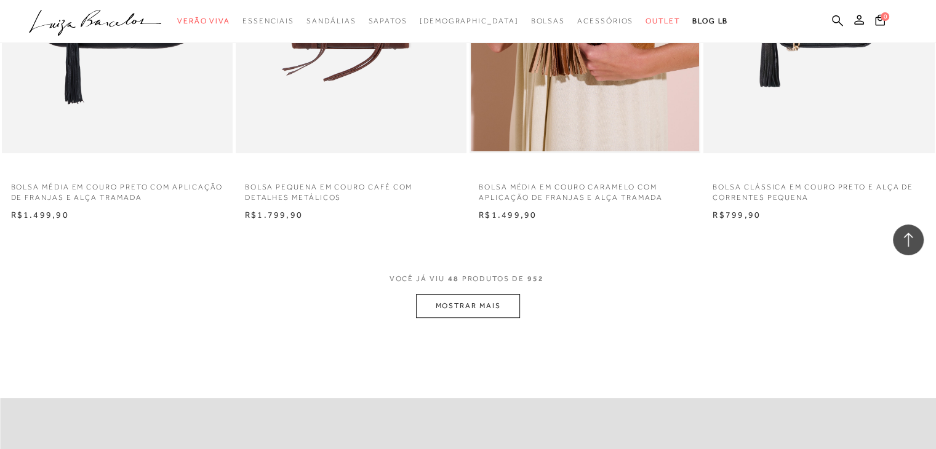
click at [450, 305] on button "MOSTRAR MAIS" at bounding box center [467, 306] width 103 height 24
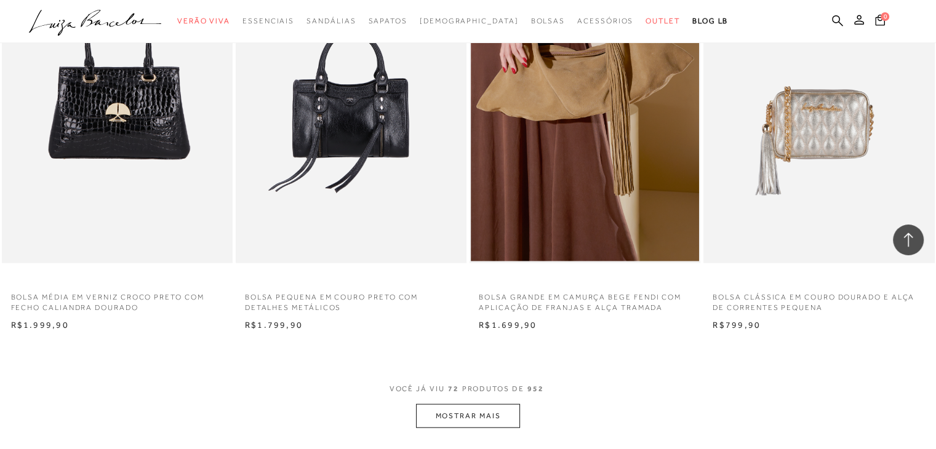
scroll to position [7466, 0]
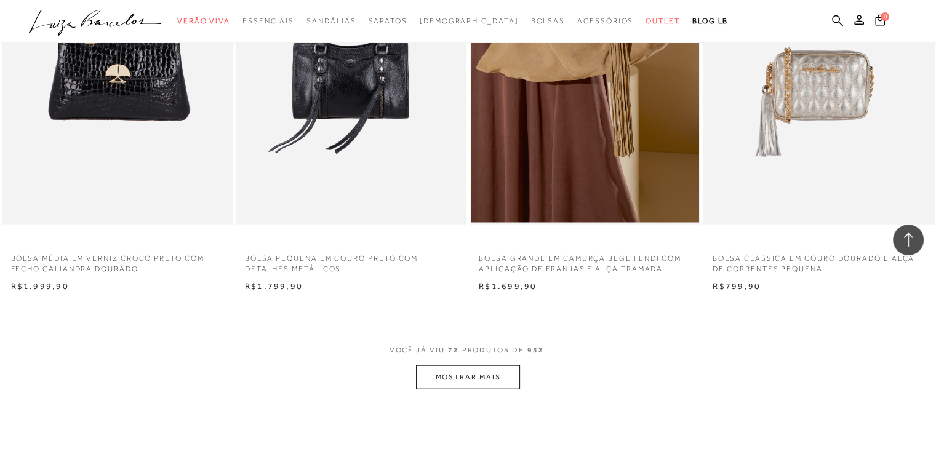
click at [509, 372] on button "MOSTRAR MAIS" at bounding box center [467, 377] width 103 height 24
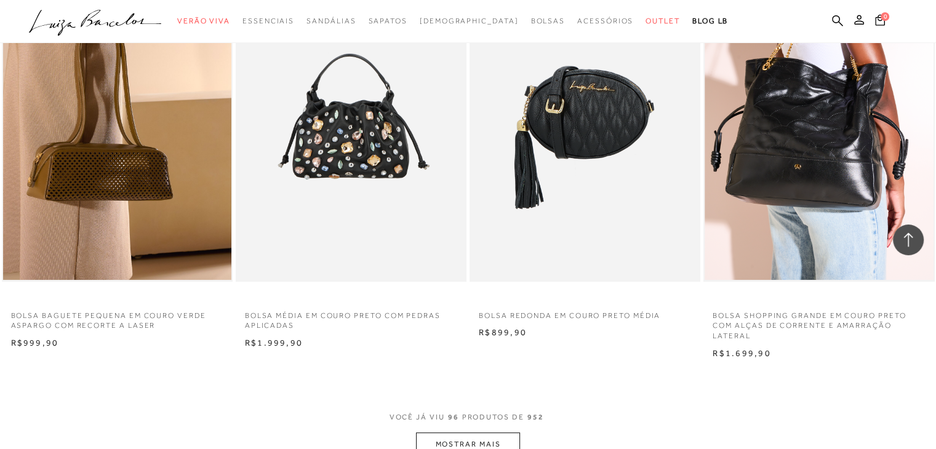
scroll to position [10106, 0]
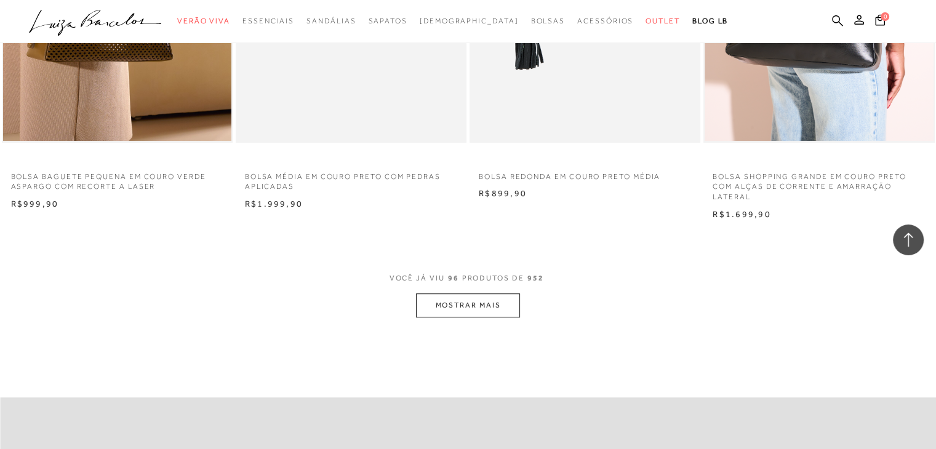
click at [498, 308] on button "MOSTRAR MAIS" at bounding box center [467, 305] width 103 height 24
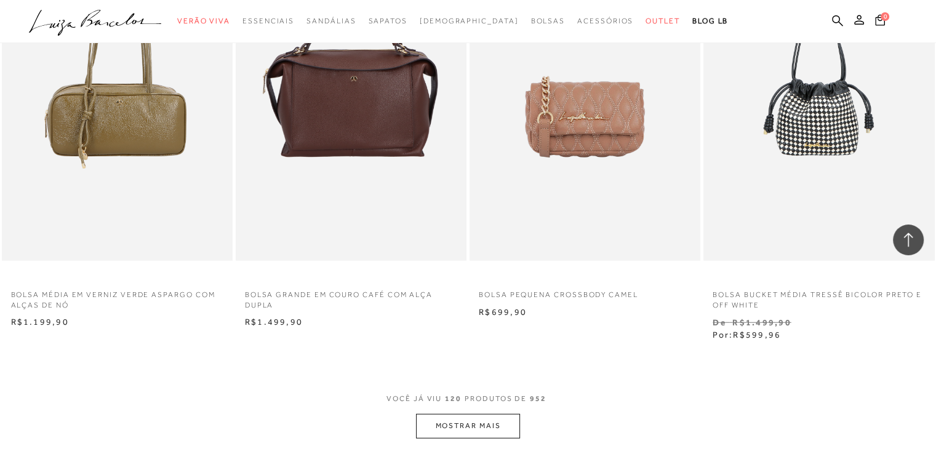
scroll to position [12681, 0]
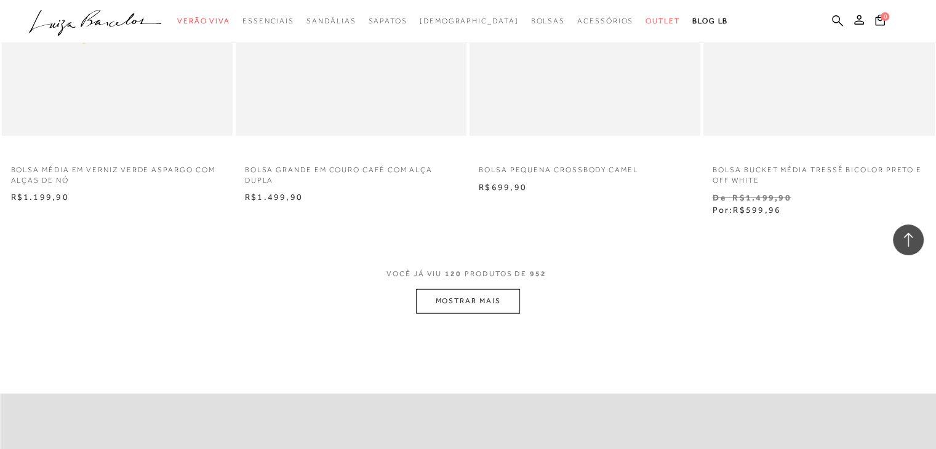
click at [495, 295] on button "MOSTRAR MAIS" at bounding box center [467, 301] width 103 height 24
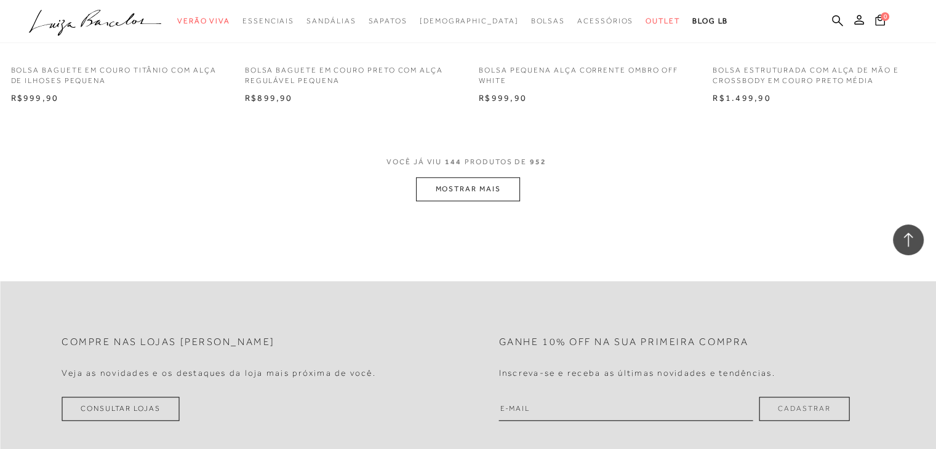
scroll to position [15369, 0]
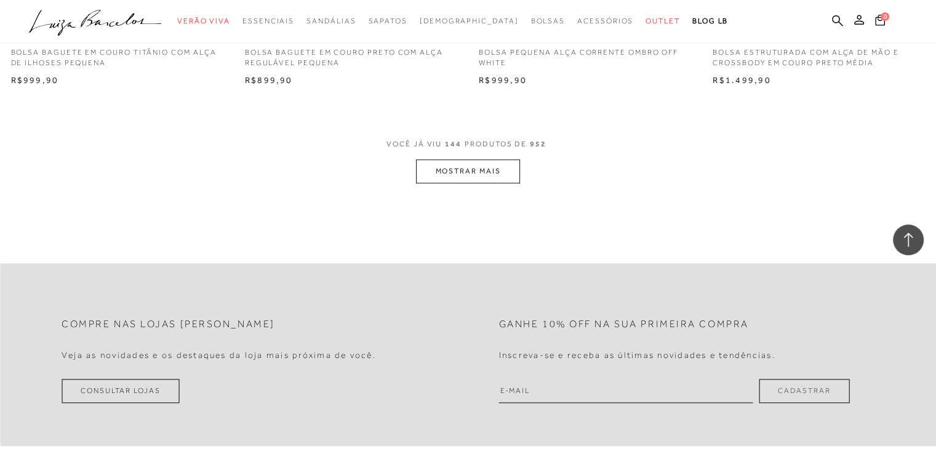
click at [482, 178] on button "MOSTRAR MAIS" at bounding box center [467, 171] width 103 height 24
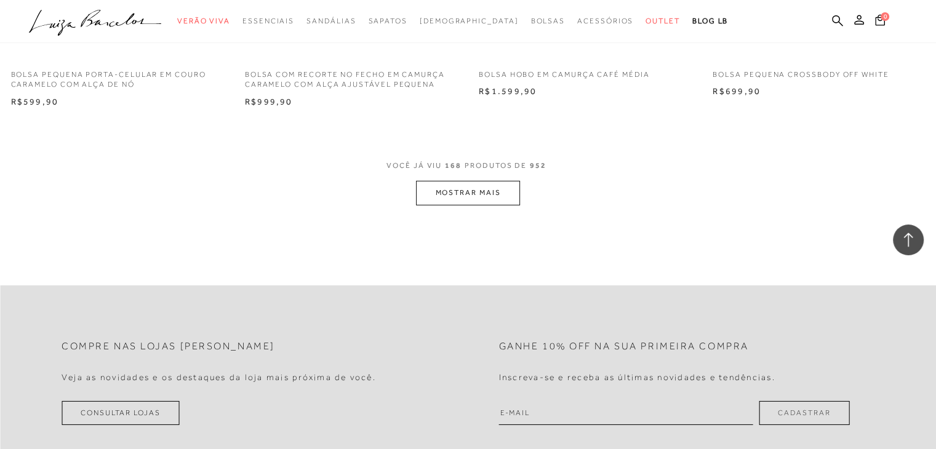
scroll to position [17970, 0]
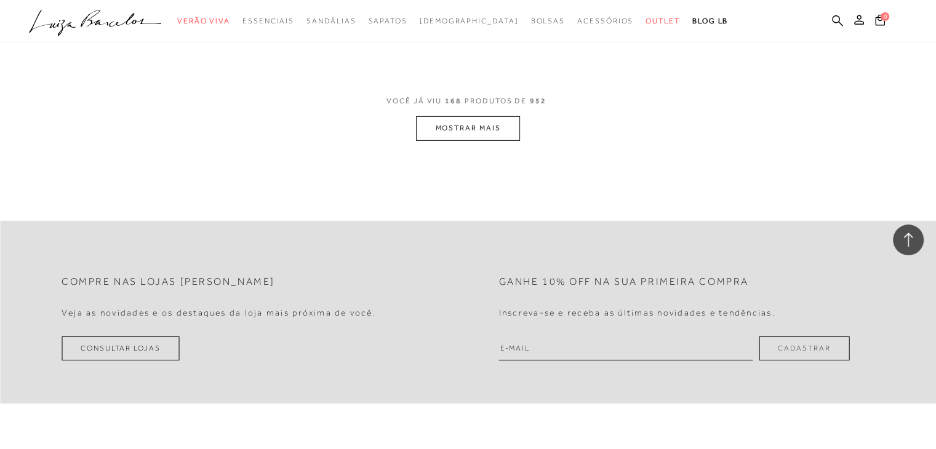
click at [500, 124] on button "MOSTRAR MAIS" at bounding box center [467, 128] width 103 height 24
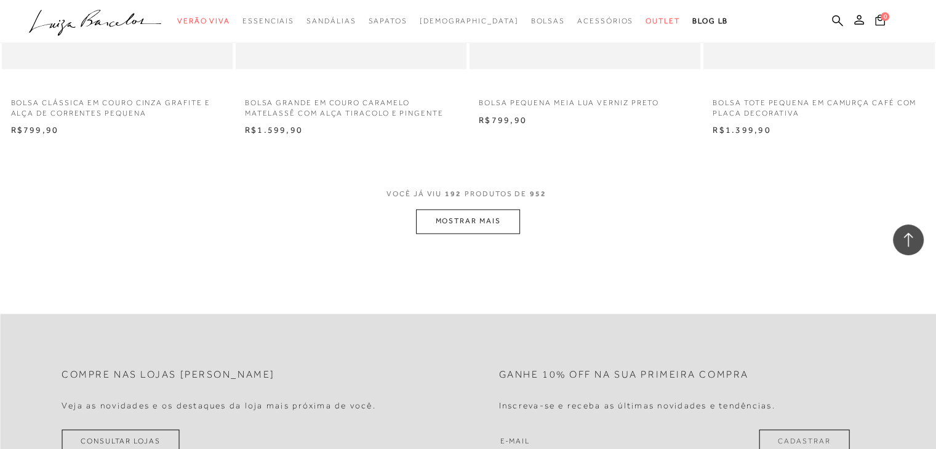
scroll to position [20495, 0]
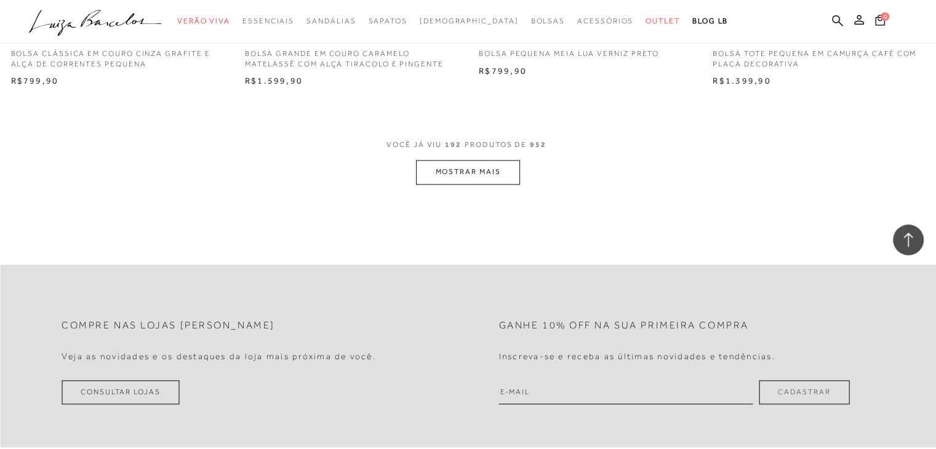
click at [508, 173] on button "MOSTRAR MAIS" at bounding box center [467, 172] width 103 height 24
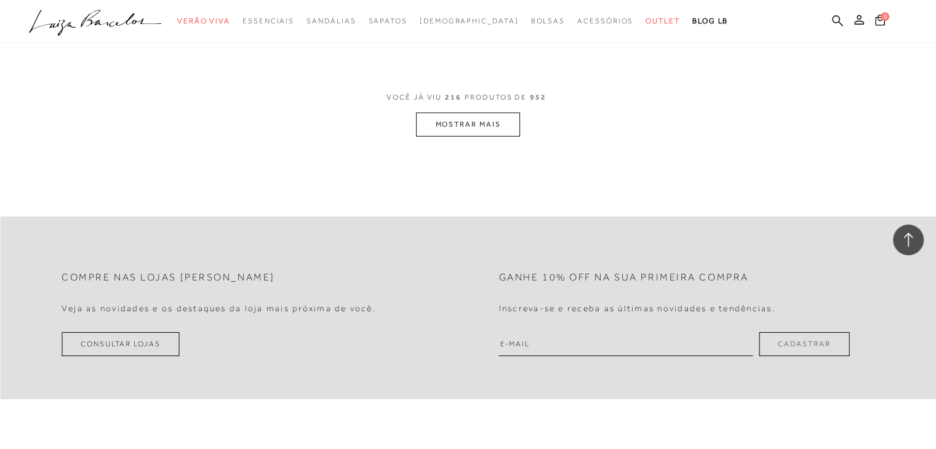
scroll to position [23139, 0]
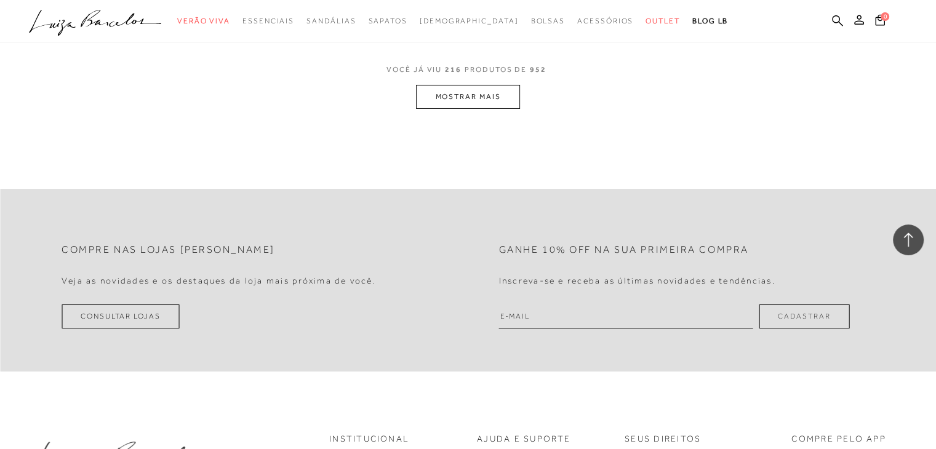
click at [450, 98] on button "MOSTRAR MAIS" at bounding box center [467, 97] width 103 height 24
click at [475, 92] on button "MOSTRAR MAIS" at bounding box center [467, 97] width 103 height 24
click at [468, 105] on button "MOSTRAR MAIS" at bounding box center [467, 97] width 103 height 24
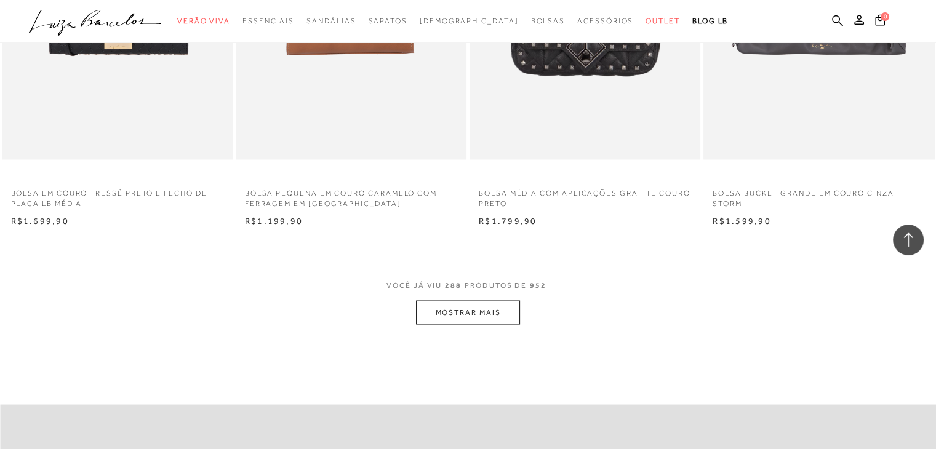
scroll to position [25902, 0]
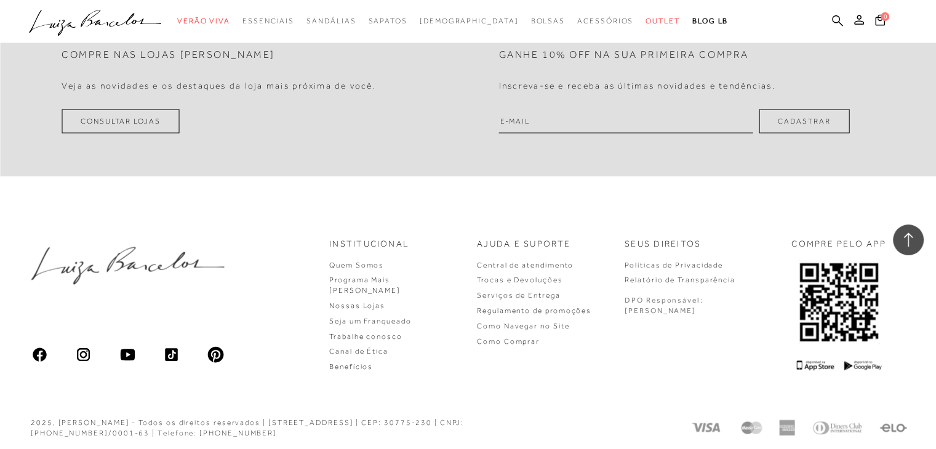
click at [797, 113] on button "Cadastrar" at bounding box center [804, 122] width 90 height 24
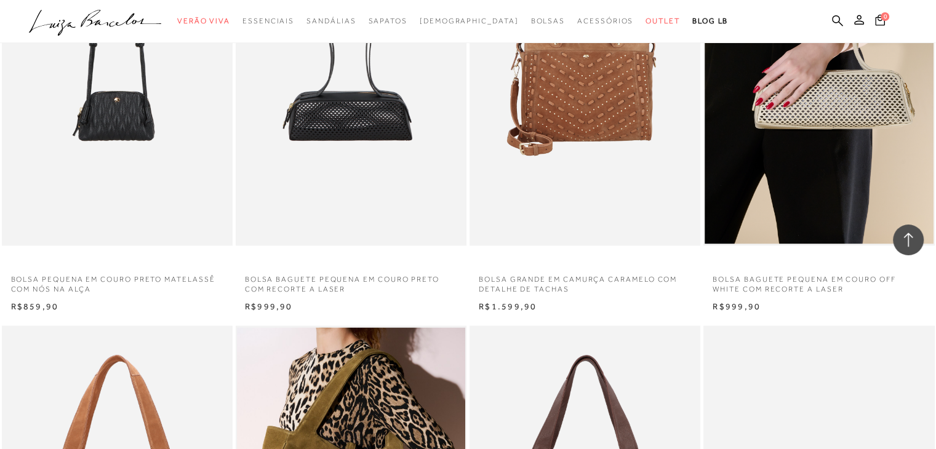
scroll to position [0, 0]
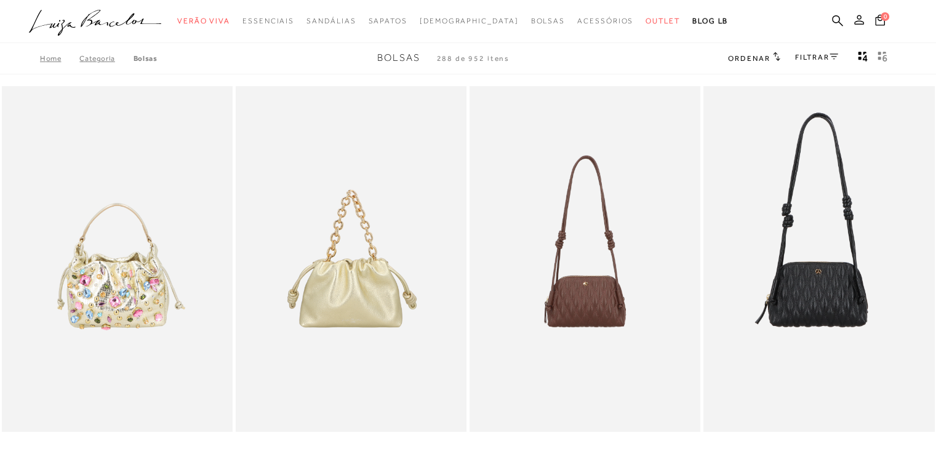
click at [861, 20] on icon at bounding box center [859, 20] width 10 height 10
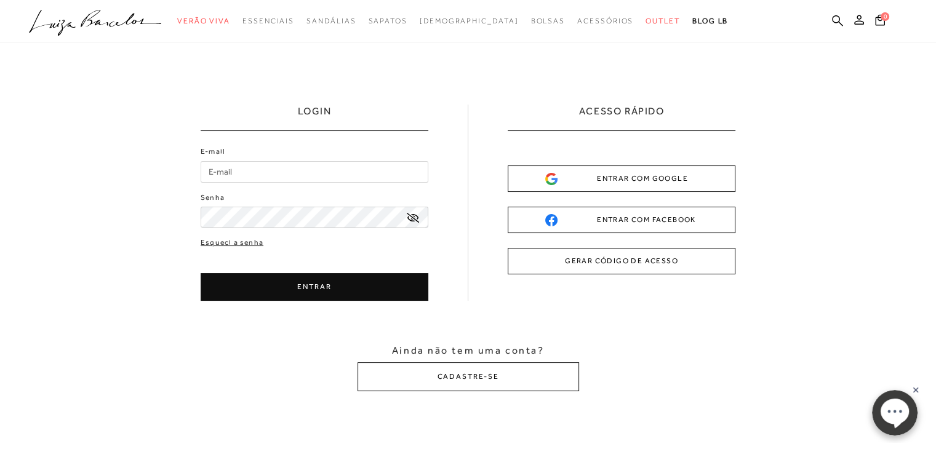
click at [284, 178] on input "E-mail" at bounding box center [315, 172] width 228 height 22
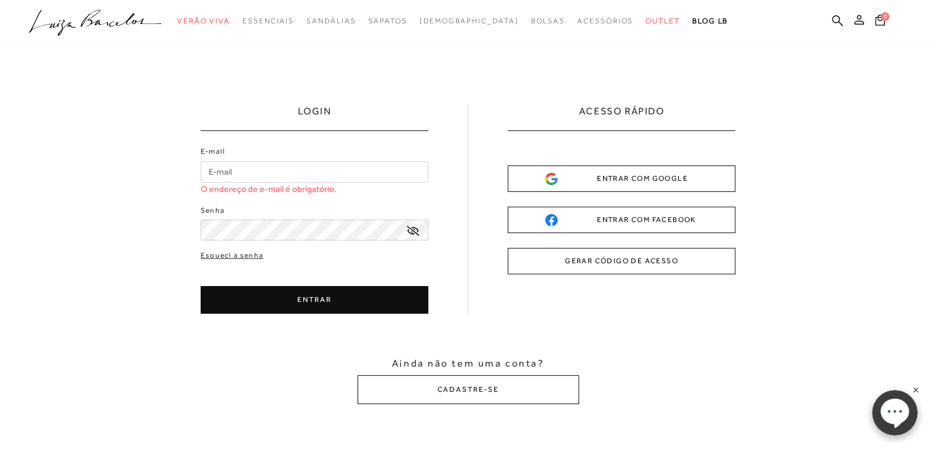
click at [856, 22] on icon at bounding box center [859, 20] width 10 height 10
click at [836, 22] on icon at bounding box center [837, 20] width 11 height 11
